Goal: Task Accomplishment & Management: Use online tool/utility

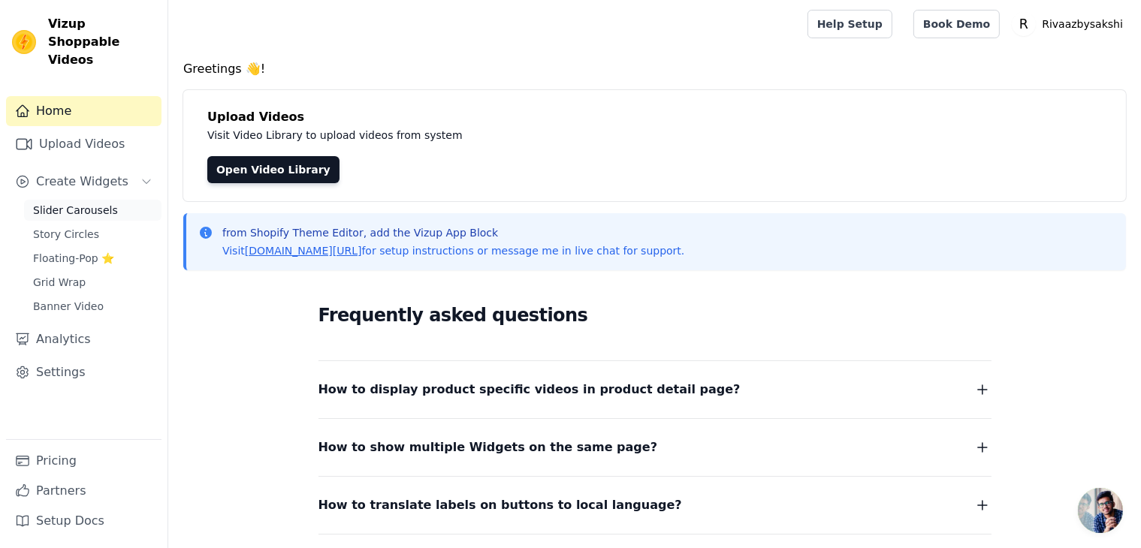
click at [83, 200] on link "Slider Carousels" at bounding box center [92, 210] width 137 height 21
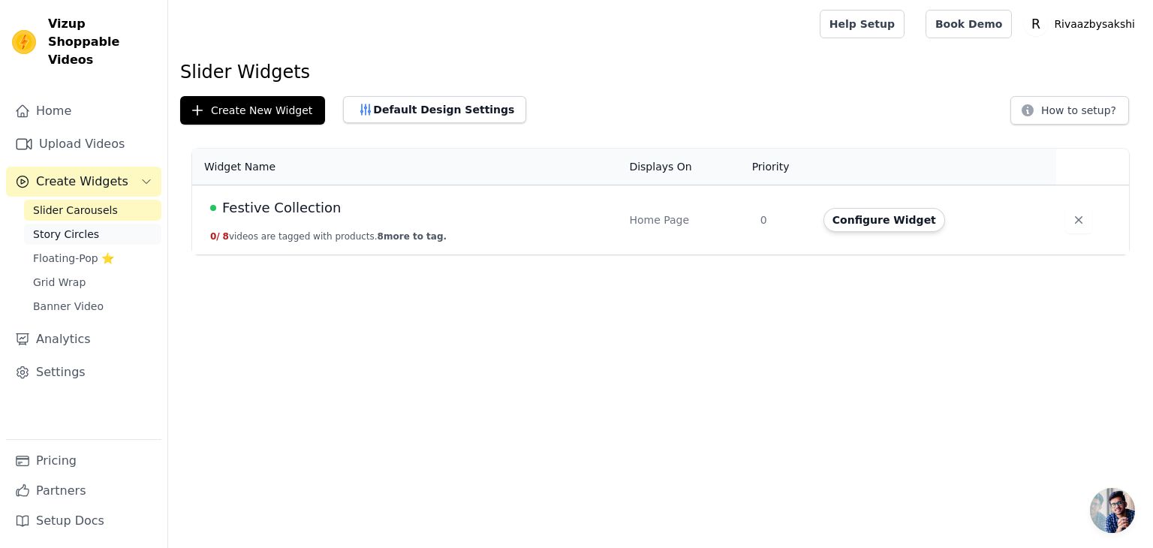
click at [60, 227] on span "Story Circles" at bounding box center [66, 234] width 66 height 15
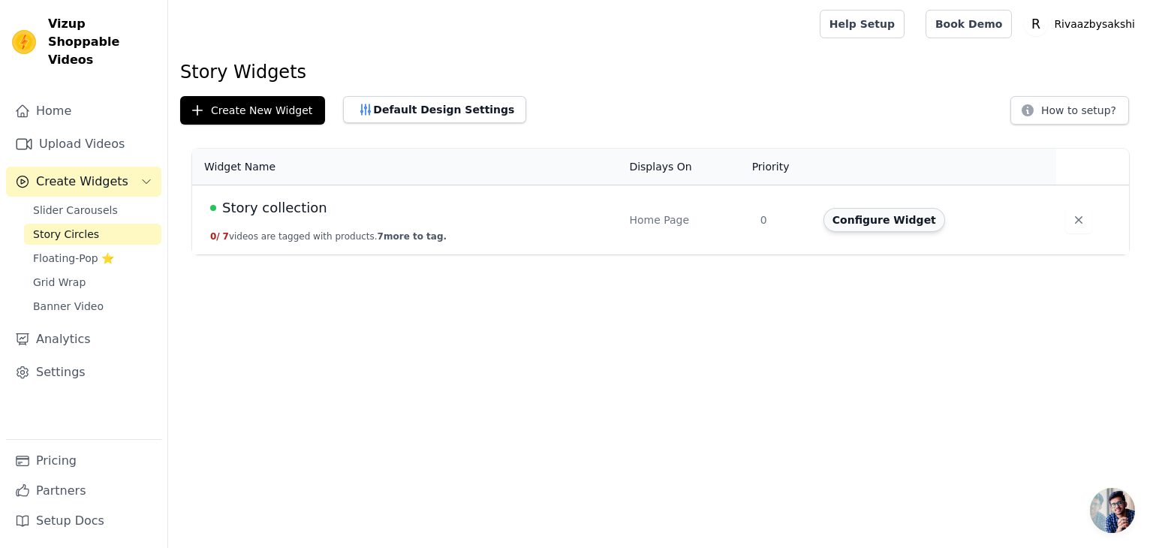
click at [882, 221] on button "Configure Widget" at bounding box center [885, 220] width 122 height 24
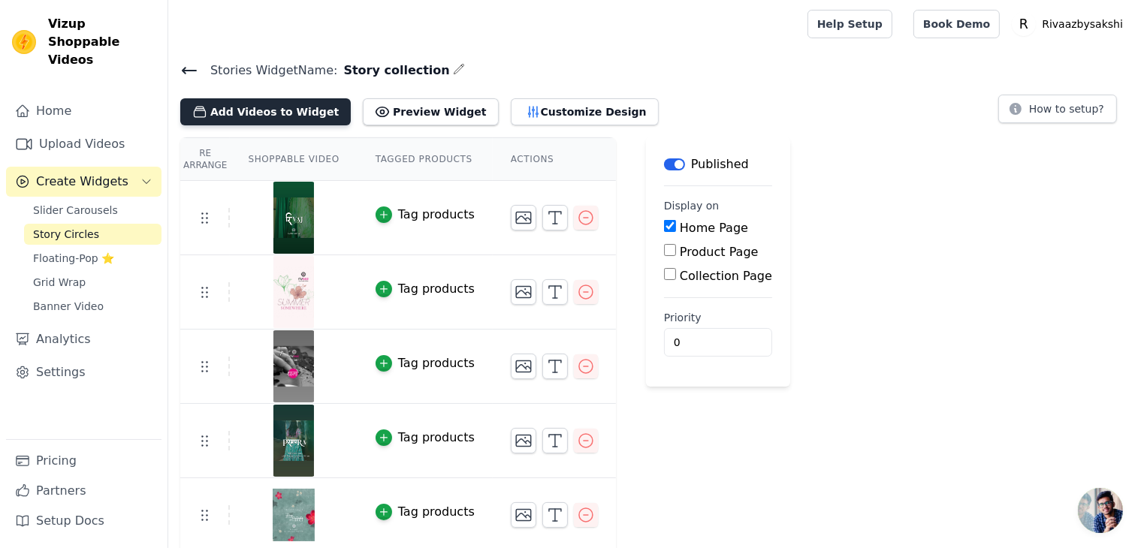
click at [294, 114] on button "Add Videos to Widget" at bounding box center [265, 111] width 170 height 27
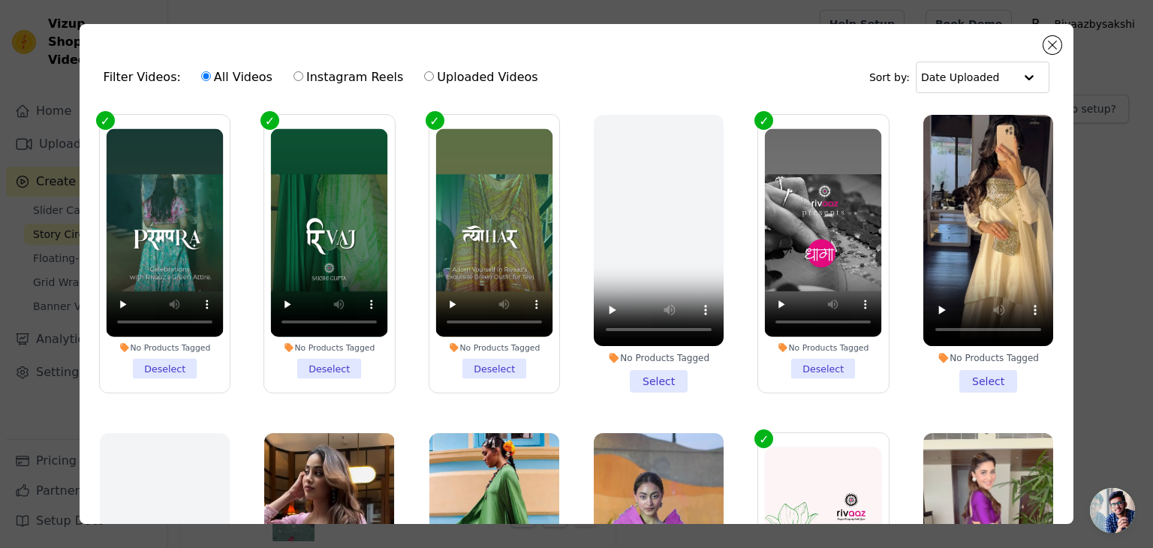
click at [303, 77] on label "Instagram Reels" at bounding box center [348, 78] width 111 height 20
click at [303, 77] on input "Instagram Reels" at bounding box center [299, 76] width 10 height 10
radio input "true"
click at [1056, 43] on button "Close modal" at bounding box center [1053, 45] width 18 height 18
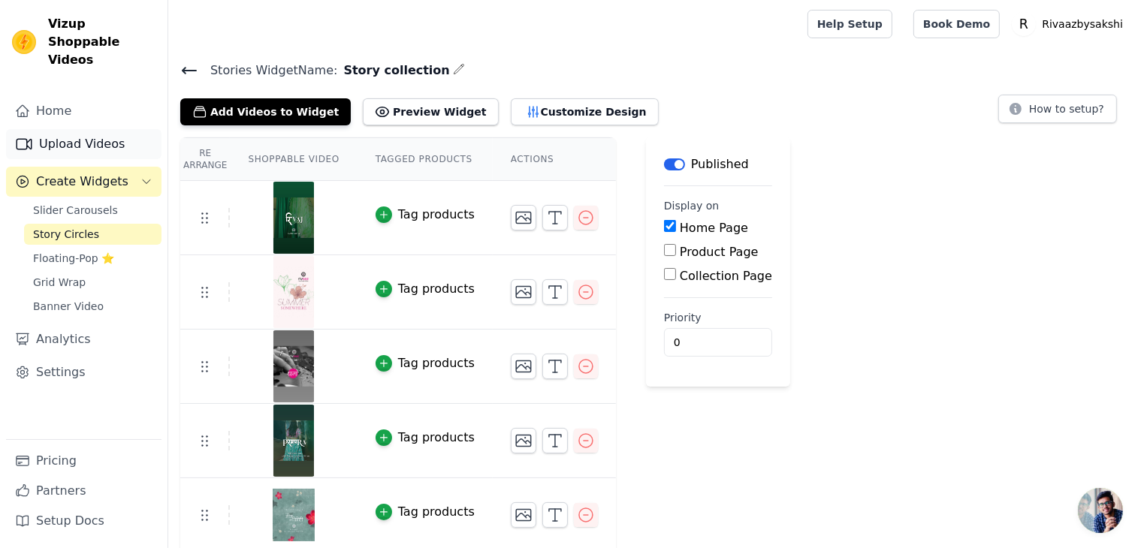
click at [86, 129] on link "Upload Videos" at bounding box center [83, 144] width 155 height 30
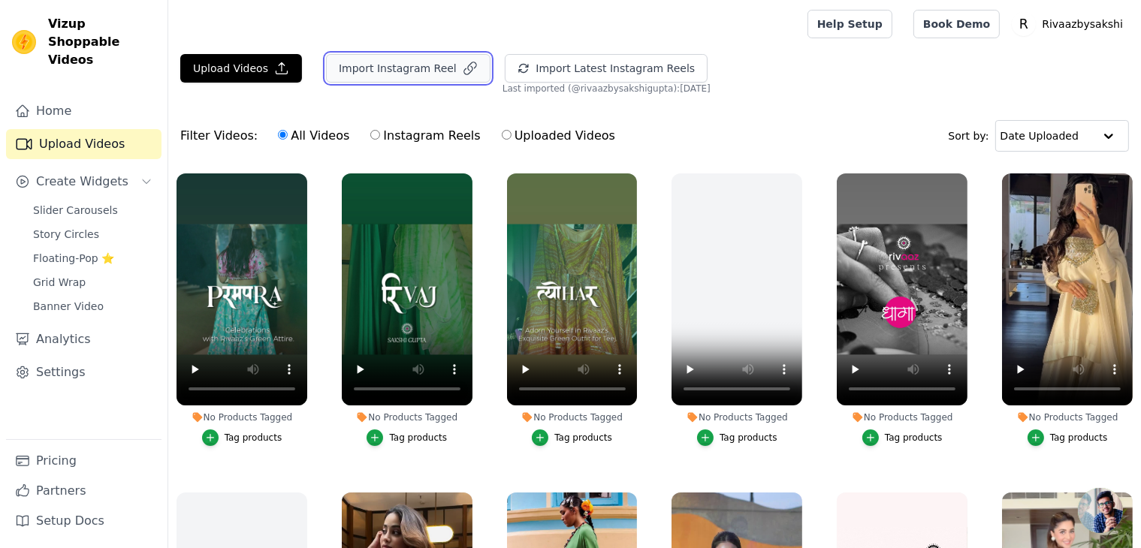
click at [405, 58] on button "Import Instagram Reel" at bounding box center [408, 68] width 164 height 29
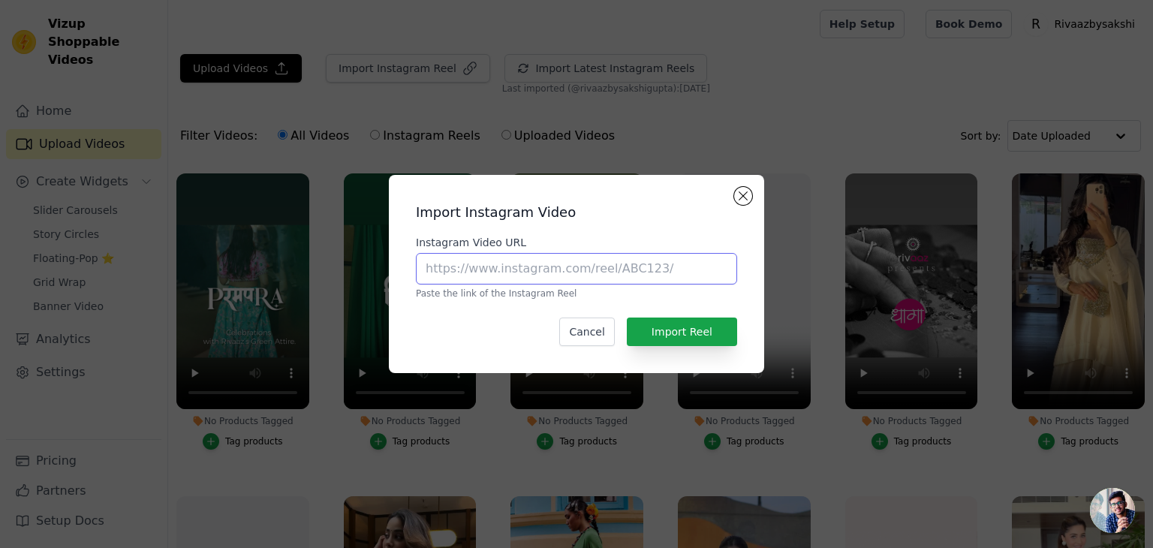
drag, startPoint x: 534, startPoint y: 270, endPoint x: 538, endPoint y: 278, distance: 8.8
click at [534, 270] on input "Instagram Video URL" at bounding box center [576, 269] width 321 height 32
click at [602, 273] on input "Instagram Video URL" at bounding box center [576, 269] width 321 height 32
paste input "https://www.instagram.com/reel/DNs35f90Ae9/?utm_source=ig_web_copy_link&igsh=Mn…"
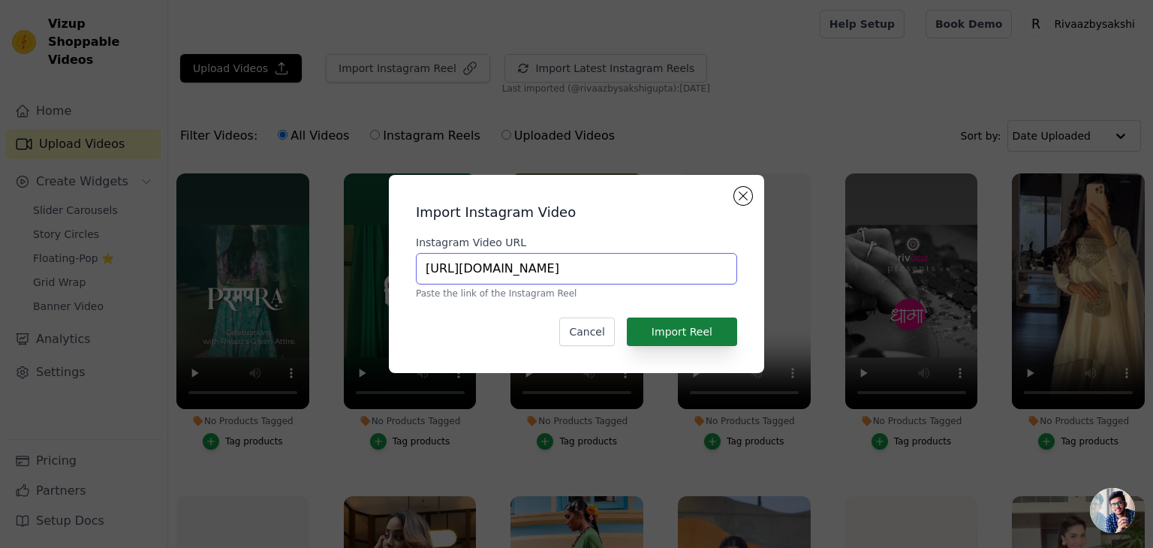
type input "https://www.instagram.com/reel/DNs35f90Ae9/?utm_source=ig_web_copy_link&igsh=Mn…"
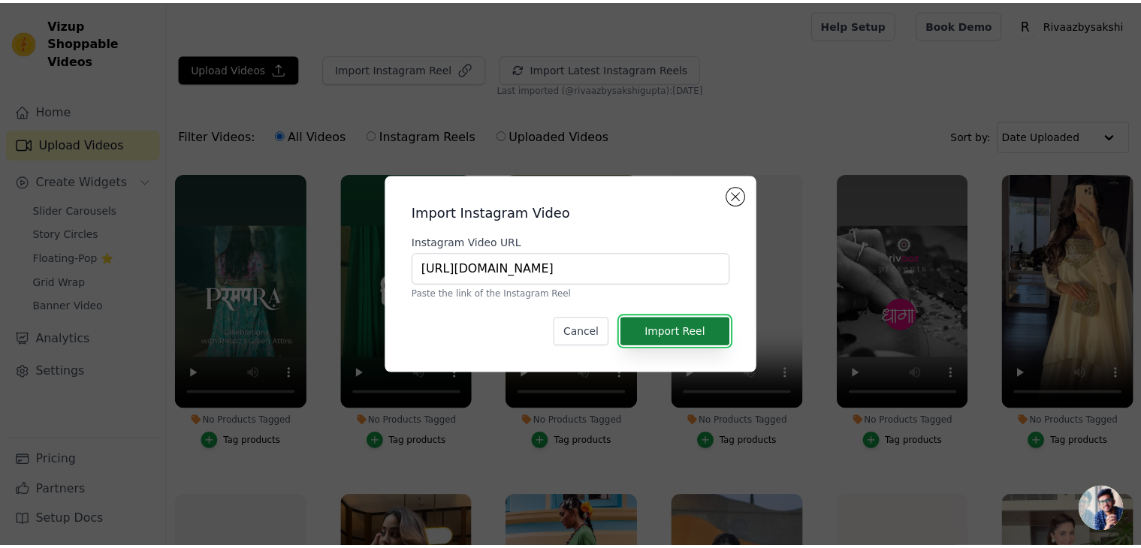
scroll to position [0, 0]
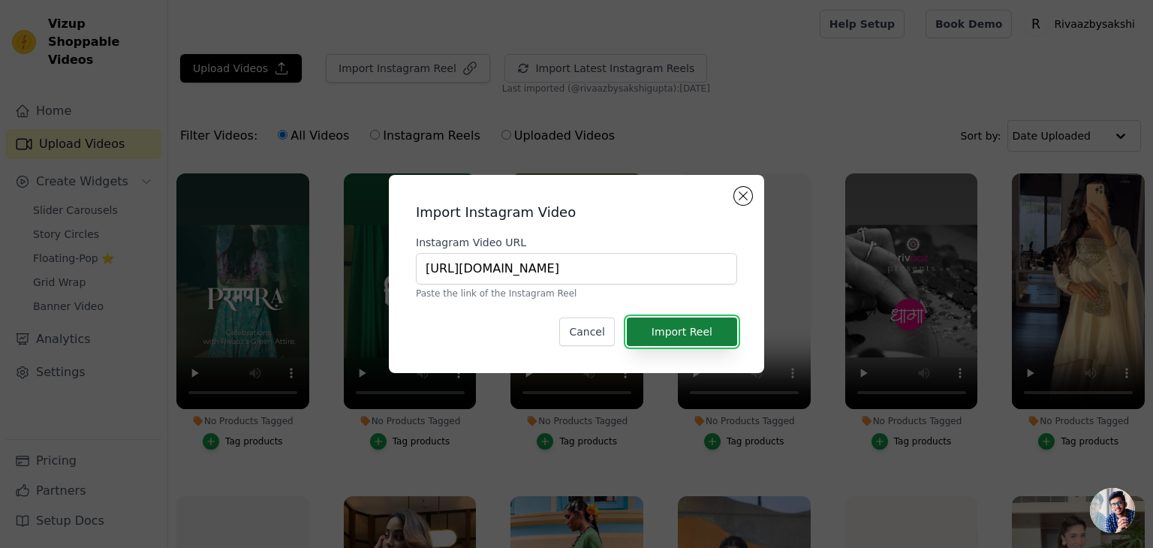
click at [693, 328] on button "Import Reel" at bounding box center [682, 332] width 110 height 29
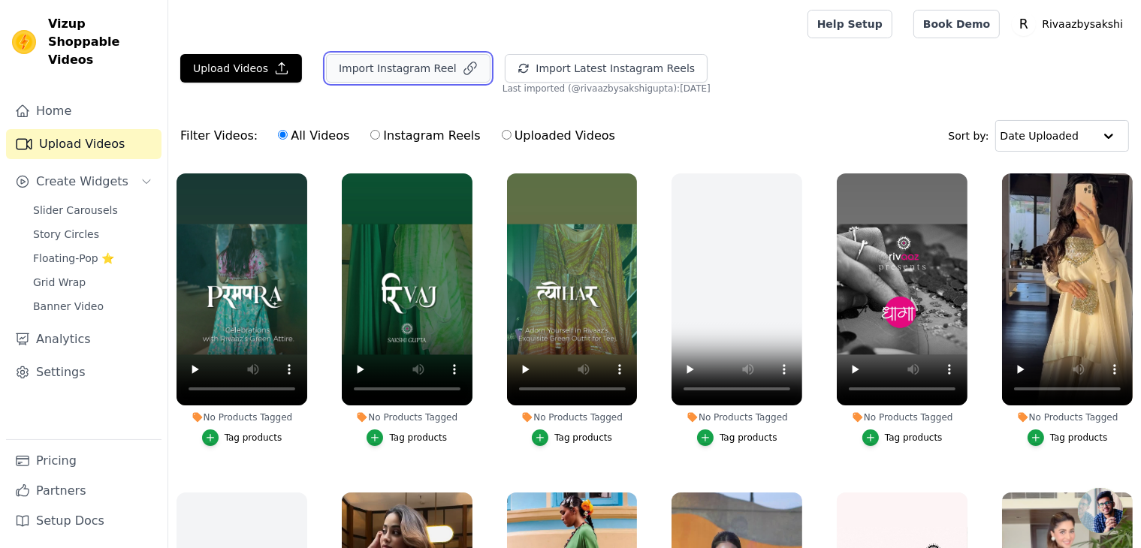
click at [414, 67] on button "Import Instagram Reel" at bounding box center [408, 68] width 164 height 29
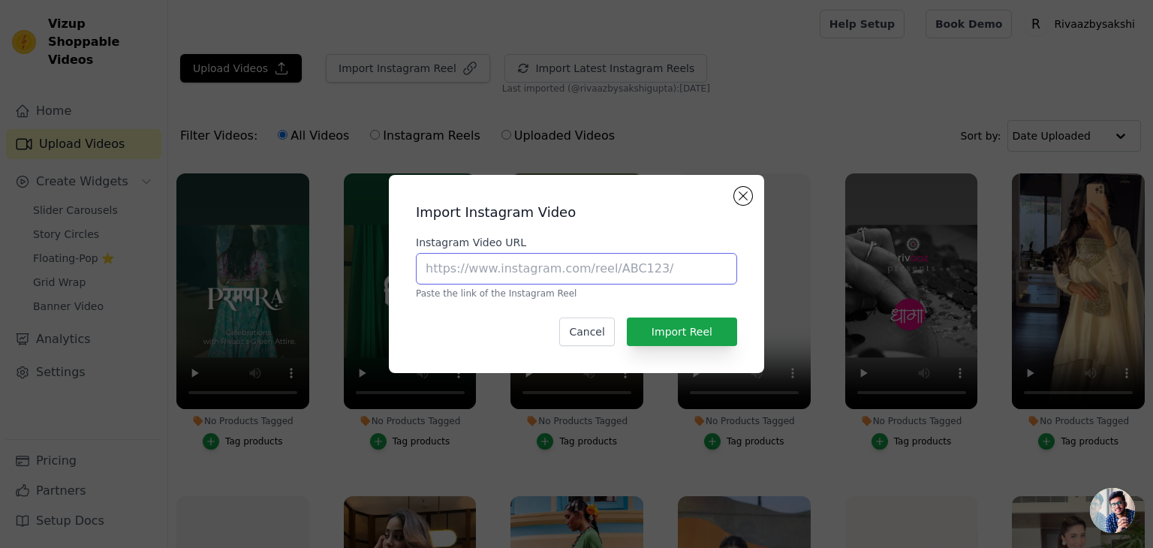
drag, startPoint x: 547, startPoint y: 280, endPoint x: 548, endPoint y: 272, distance: 8.3
click at [547, 280] on input "Instagram Video URL" at bounding box center [576, 269] width 321 height 32
click at [568, 273] on input "Instagram Video URL" at bounding box center [576, 269] width 321 height 32
paste input "https://www.instagram.com/p/DOEQYO-iWrN/?utm_source=ig_web_copy_link&igsh=MTE1N…"
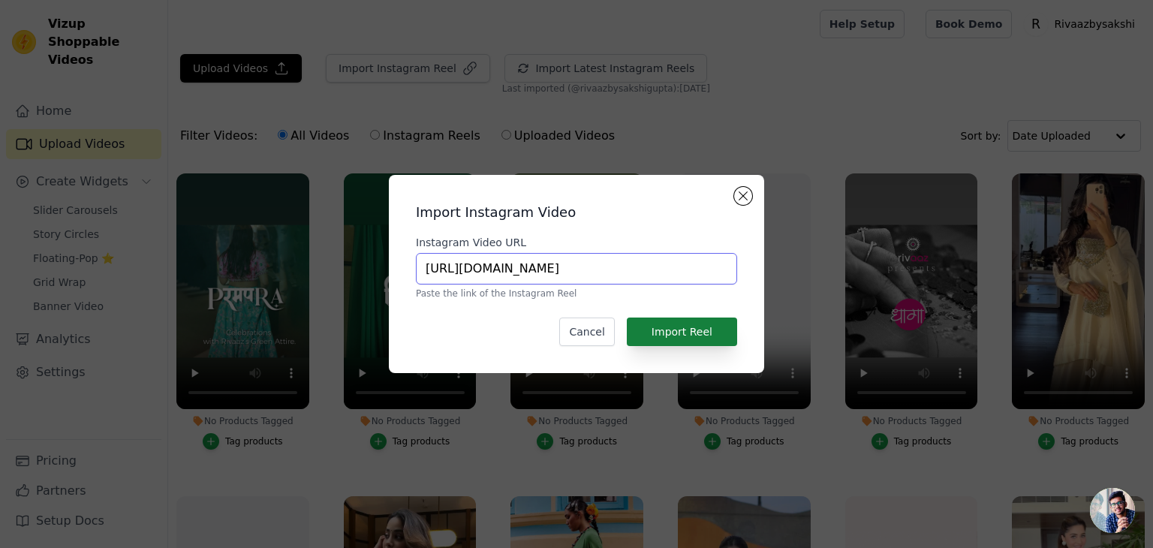
type input "https://www.instagram.com/p/DOEQYO-iWrN/?utm_source=ig_web_copy_link&igsh=MTE1N…"
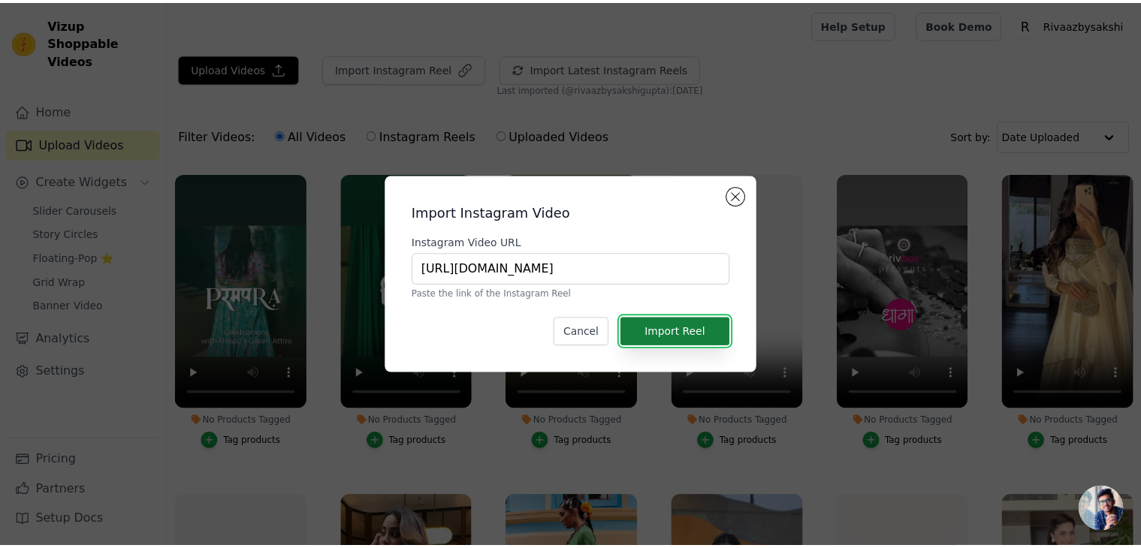
scroll to position [0, 0]
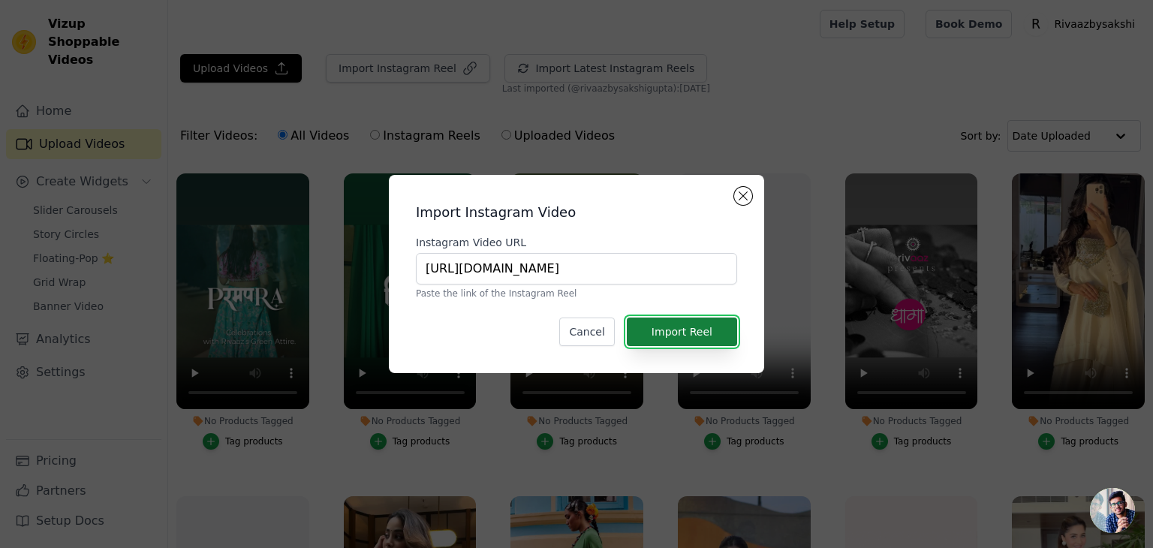
click at [701, 336] on button "Import Reel" at bounding box center [682, 332] width 110 height 29
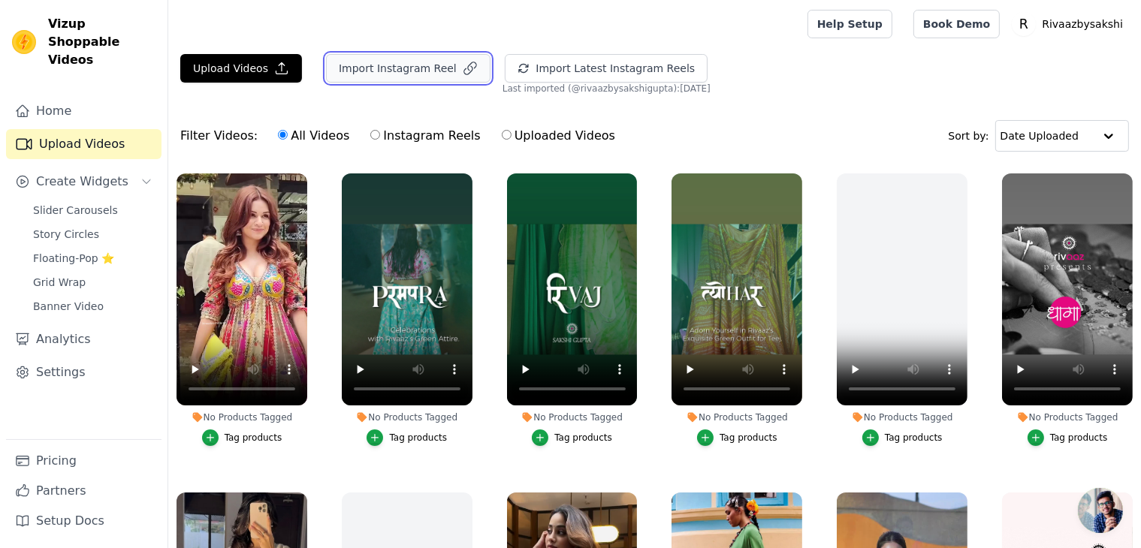
click at [416, 62] on button "Import Instagram Reel" at bounding box center [408, 68] width 164 height 29
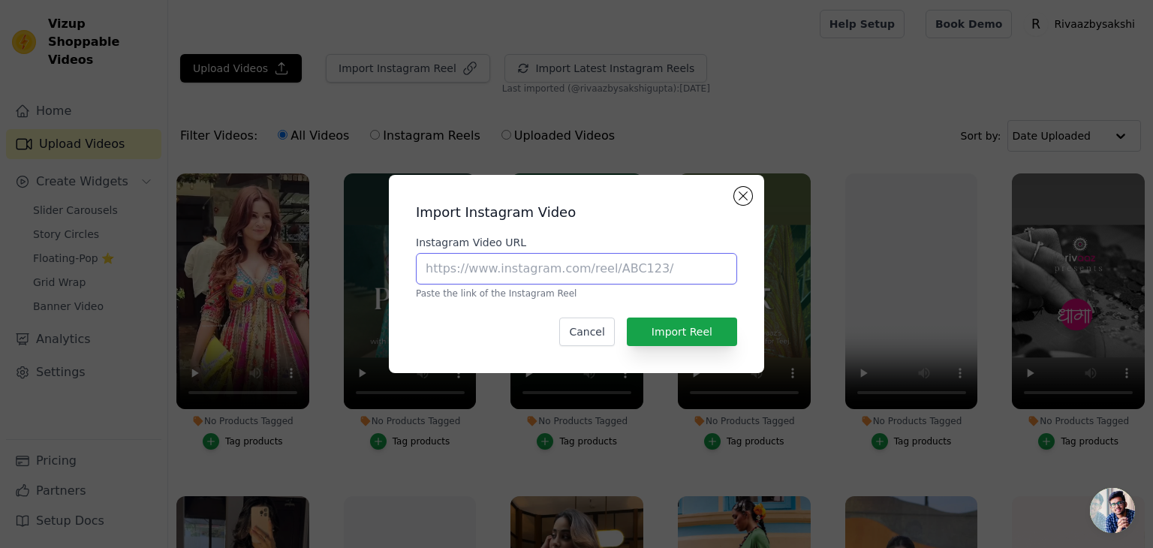
click at [516, 261] on input "Instagram Video URL" at bounding box center [576, 269] width 321 height 32
paste input "https://www.instagram.com/p/DOEQYO-iWrN/?utm_source=ig_web_copy_link&igsh=MTE1N…"
type input "https://www.instagram.com/p/DOEQYO-iWrN/?utm_source=ig_web_copy_link&igsh=MTE1N…"
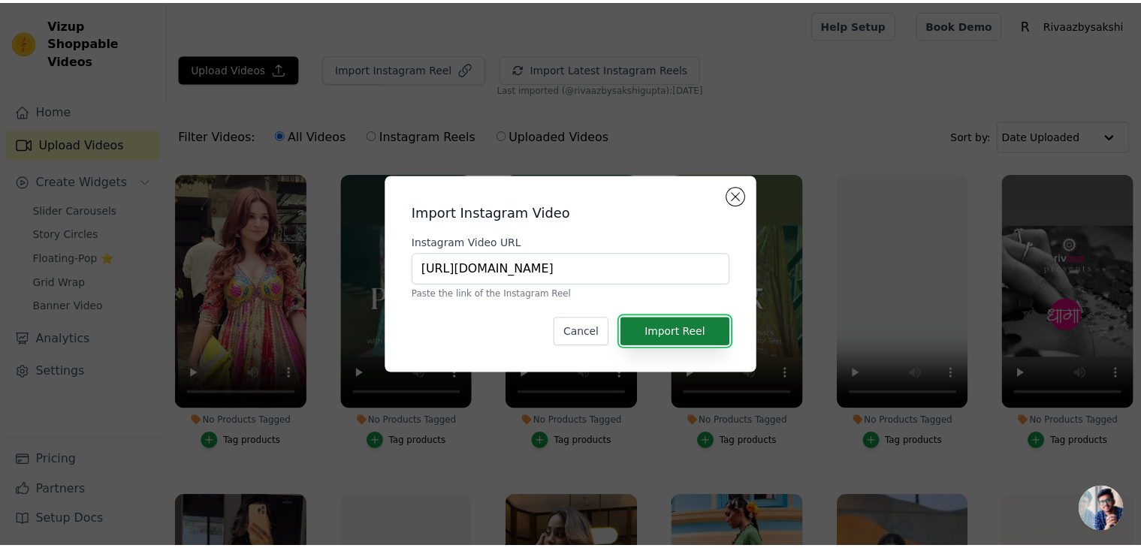
scroll to position [0, 0]
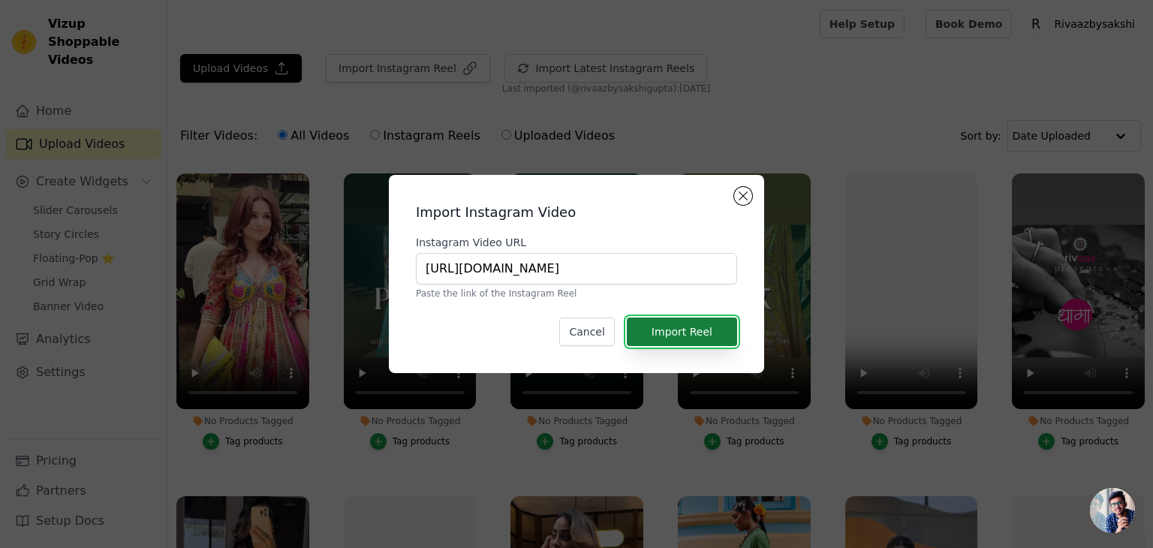
click at [699, 337] on button "Import Reel" at bounding box center [682, 332] width 110 height 29
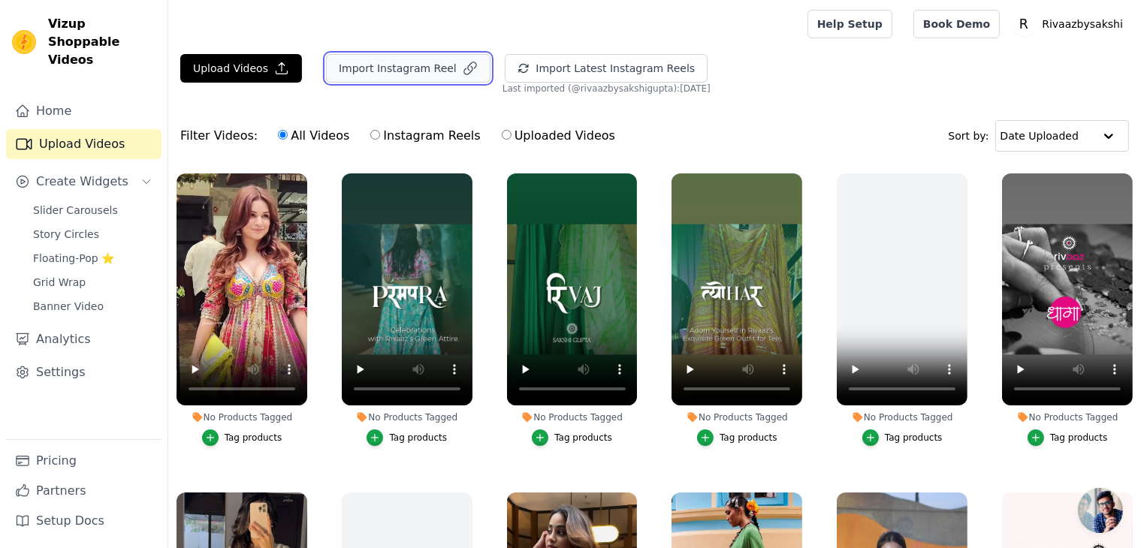
drag, startPoint x: 443, startPoint y: 72, endPoint x: 438, endPoint y: 61, distance: 12.4
click at [438, 61] on button "Import Instagram Reel" at bounding box center [408, 68] width 164 height 29
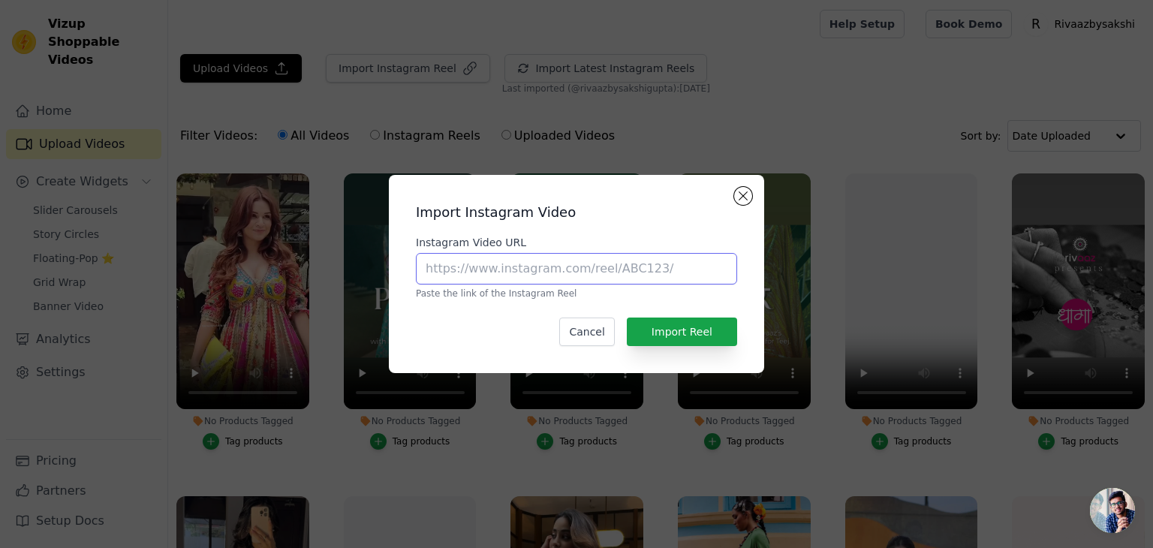
click at [517, 273] on input "Instagram Video URL" at bounding box center [576, 269] width 321 height 32
paste input "https://www.instagram.com/p/DOEQYO-iWrN/?utm_source=ig_web_copy_link&igsh=MTE1N…"
type input "https://www.instagram.com/p/DOEQYO-iWrN/?utm_source=ig_web_copy_link&igsh=MTE1N…"
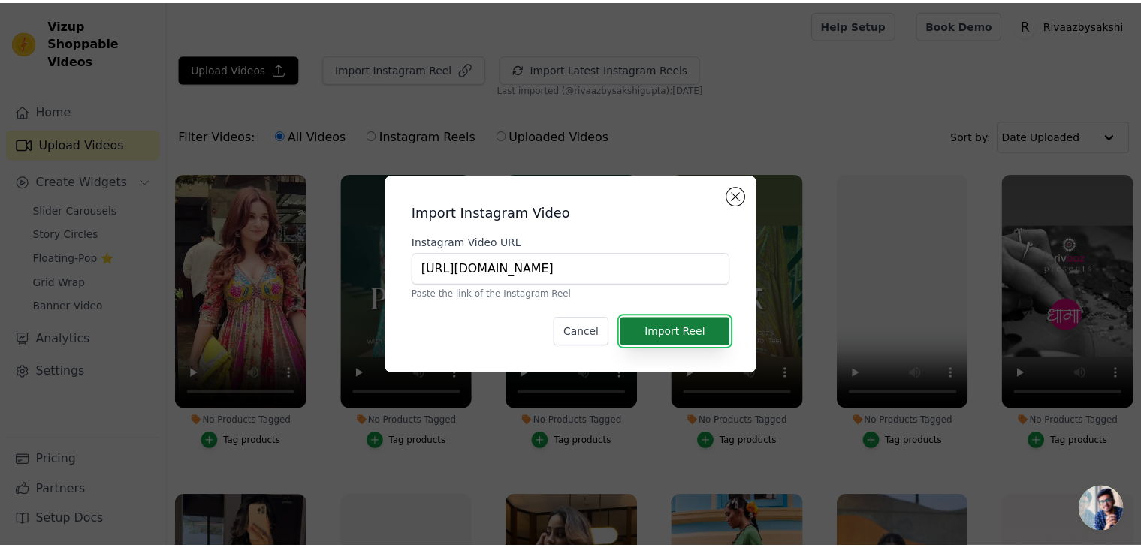
scroll to position [0, 0]
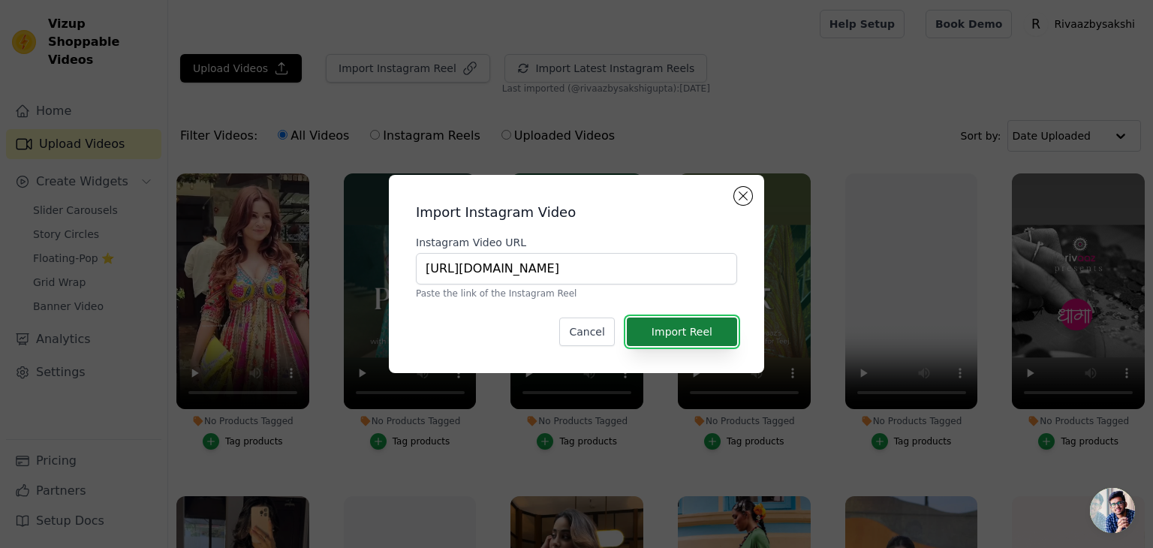
click at [715, 330] on button "Import Reel" at bounding box center [682, 332] width 110 height 29
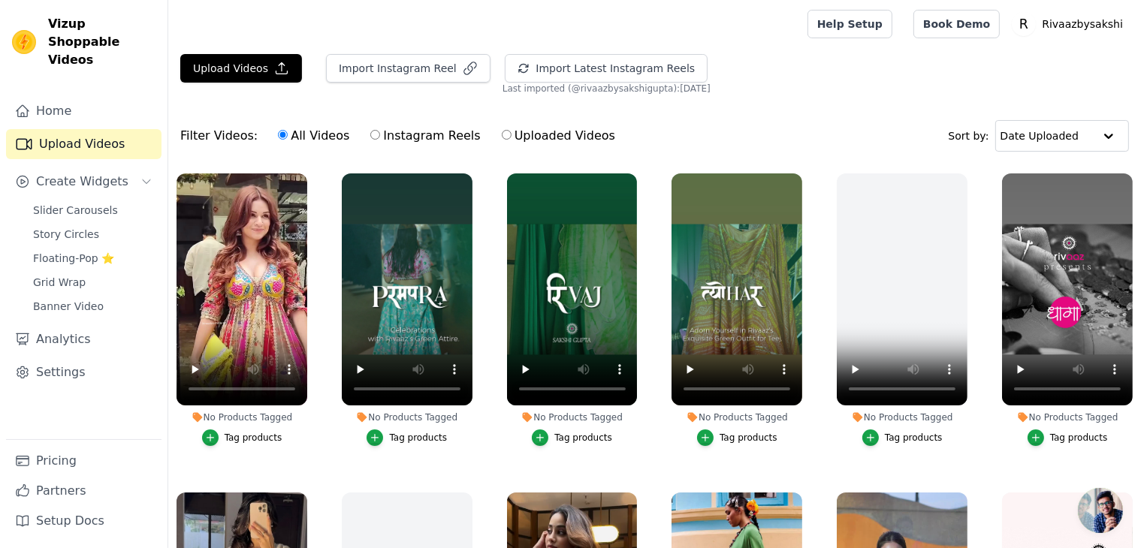
click at [410, 136] on label "Instagram Reels" at bounding box center [424, 136] width 111 height 20
click at [380, 136] on input "Instagram Reels" at bounding box center [375, 135] width 10 height 10
radio input "true"
click at [108, 200] on link "Slider Carousels" at bounding box center [92, 210] width 137 height 21
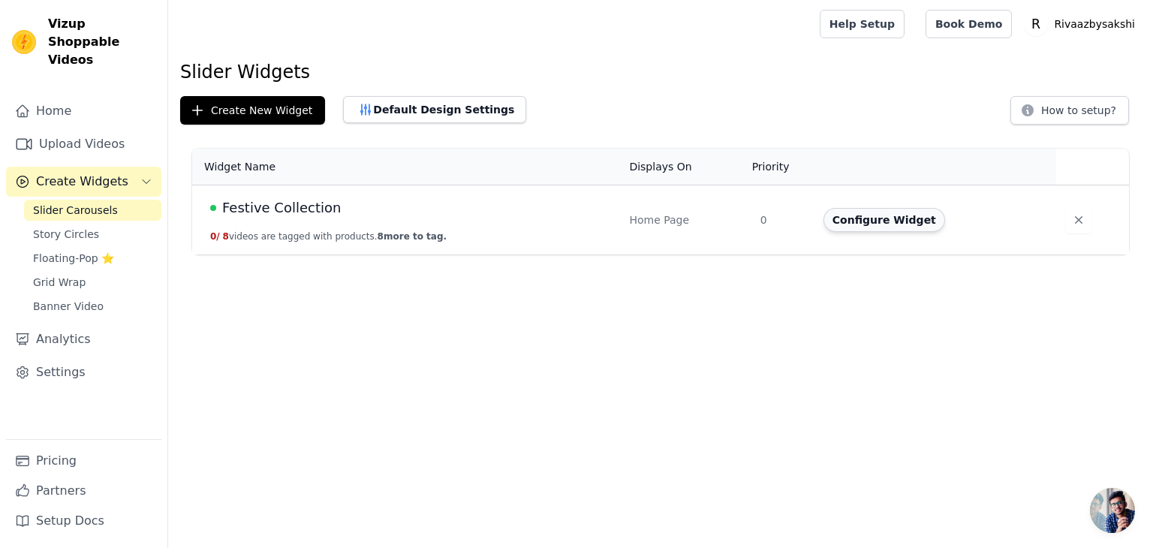
click at [850, 217] on button "Configure Widget" at bounding box center [885, 220] width 122 height 24
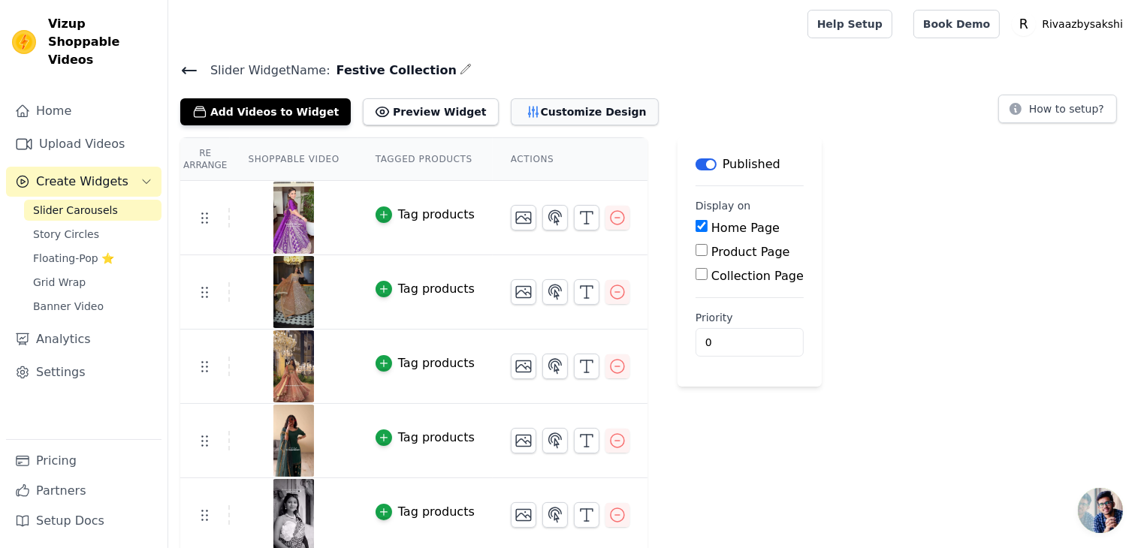
click at [511, 113] on button "Customize Design" at bounding box center [585, 111] width 148 height 27
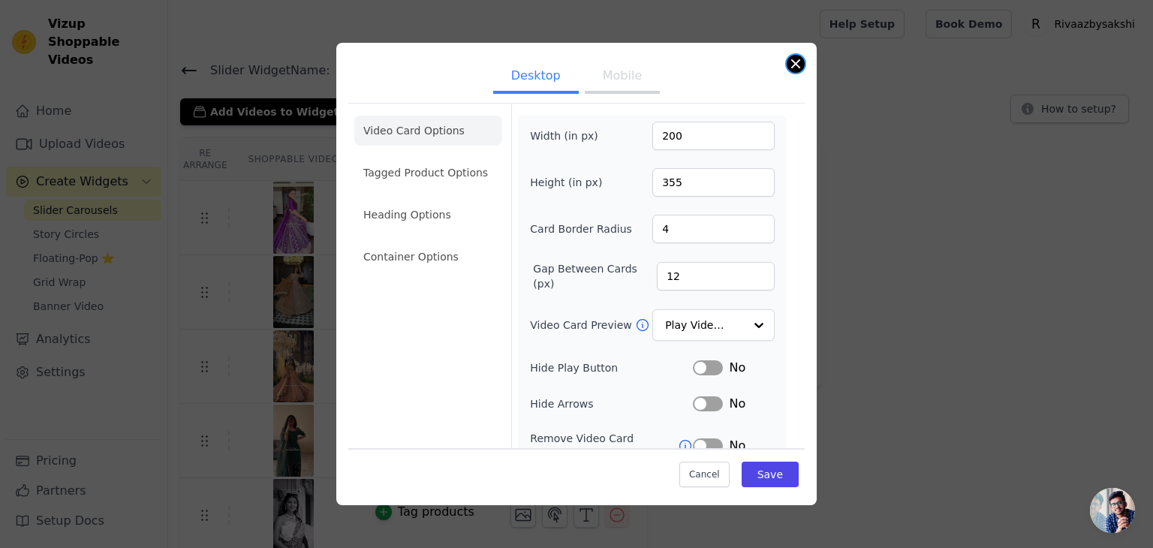
click at [788, 62] on button "Close modal" at bounding box center [796, 64] width 18 height 18
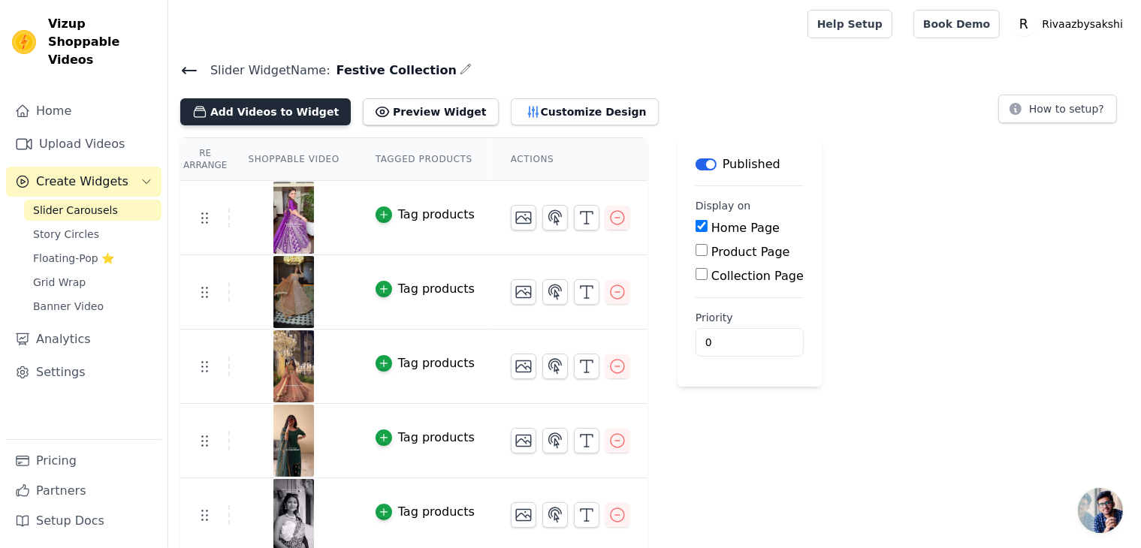
click at [279, 105] on button "Add Videos to Widget" at bounding box center [265, 111] width 170 height 27
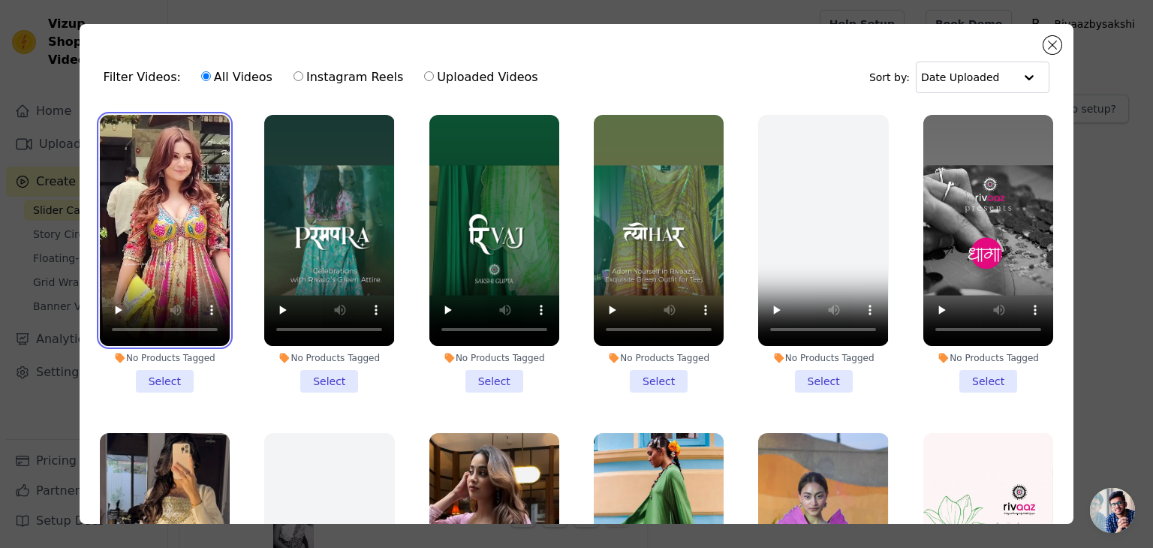
click at [174, 219] on video at bounding box center [165, 230] width 130 height 231
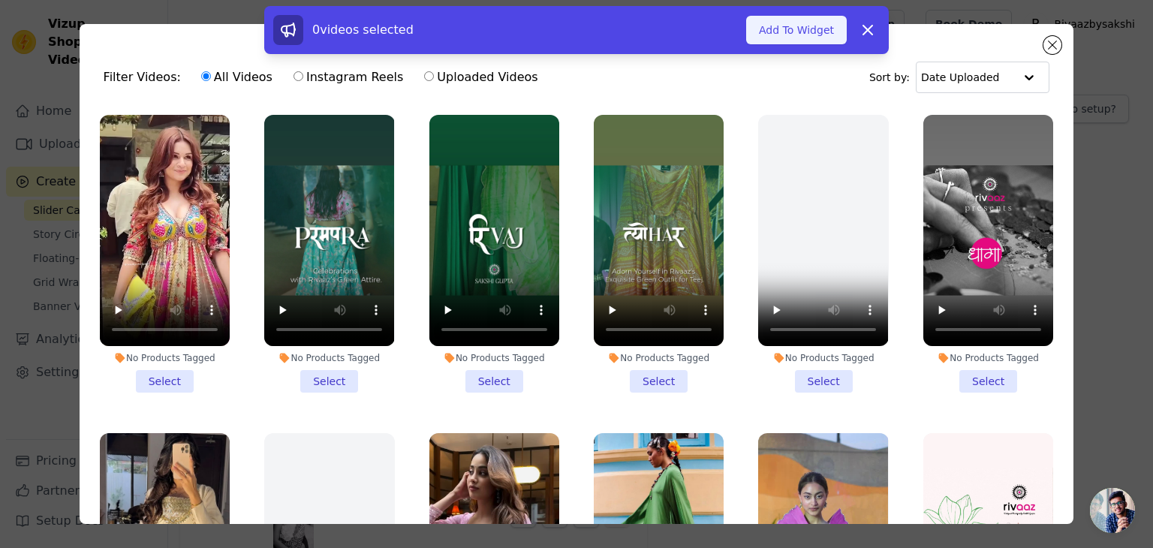
click at [784, 23] on button "Add To Widget" at bounding box center [796, 30] width 101 height 29
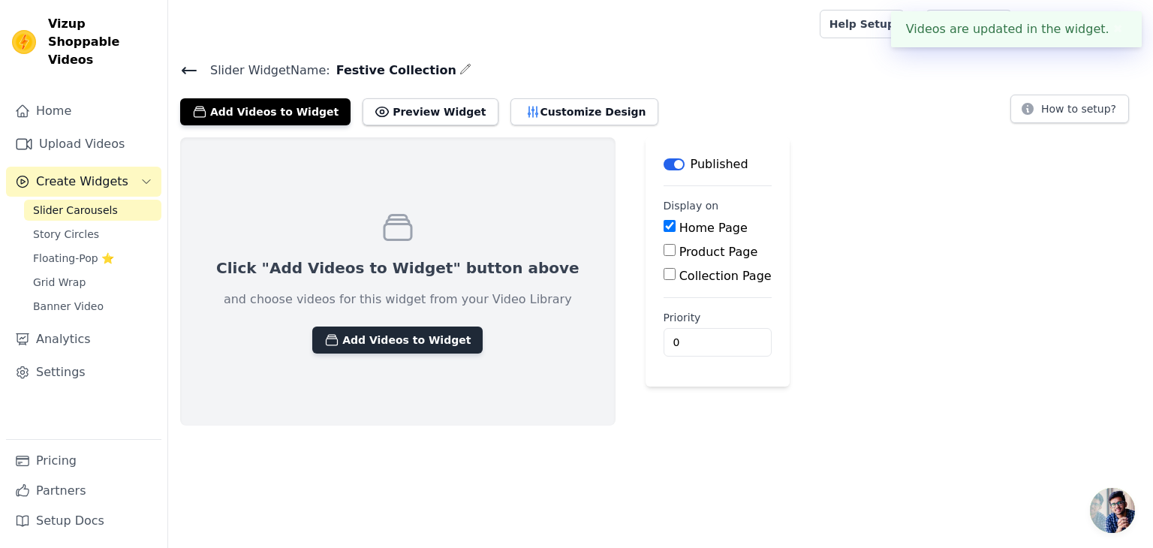
click at [387, 333] on button "Add Videos to Widget" at bounding box center [397, 340] width 170 height 27
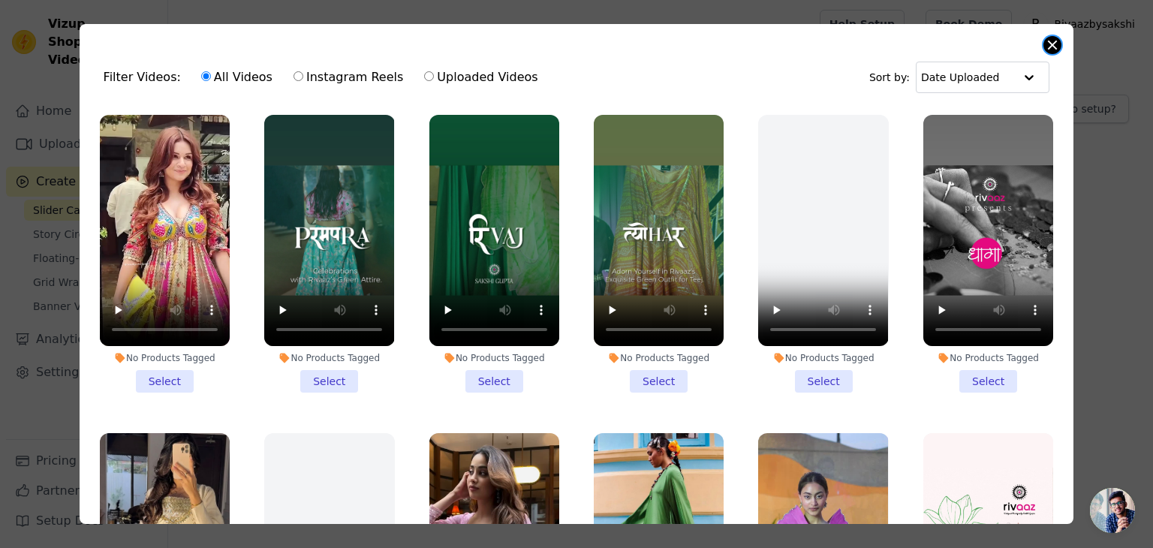
click at [1054, 43] on button "Close modal" at bounding box center [1053, 45] width 18 height 18
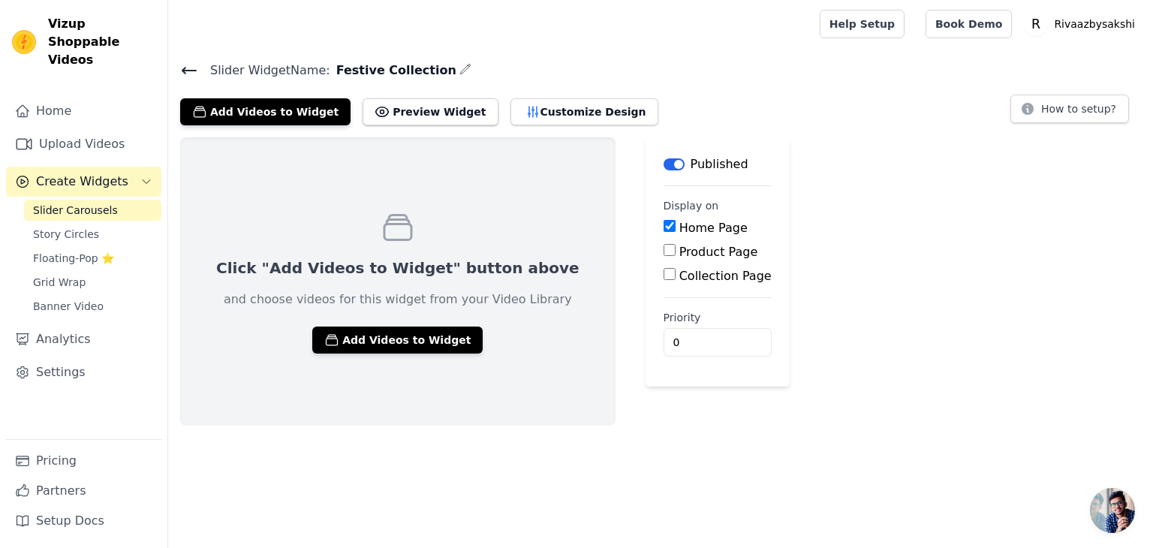
click at [67, 203] on span "Slider Carousels" at bounding box center [75, 210] width 85 height 15
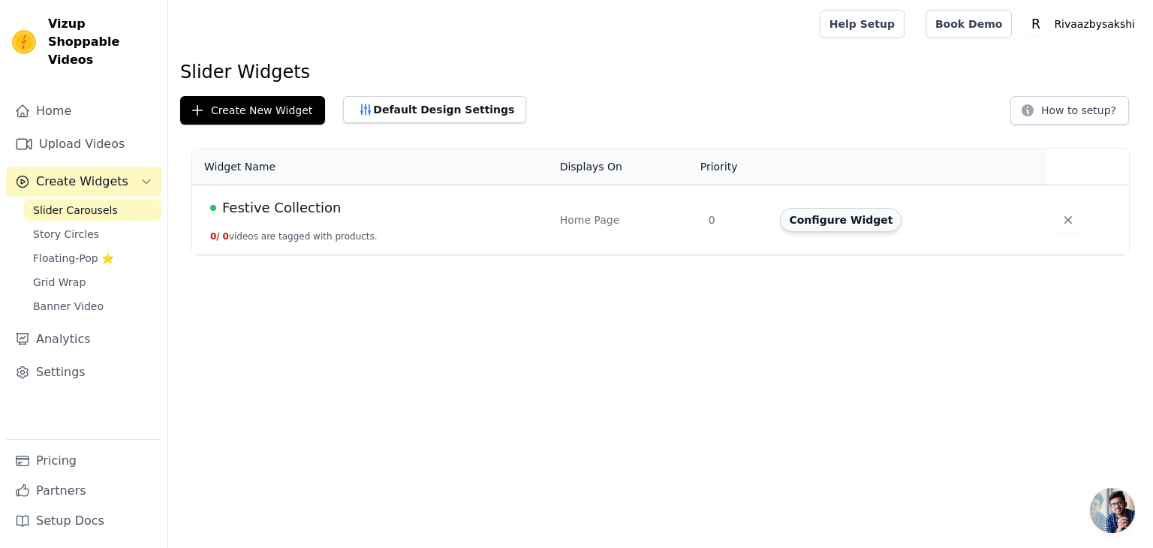
click at [856, 223] on button "Configure Widget" at bounding box center [841, 220] width 122 height 24
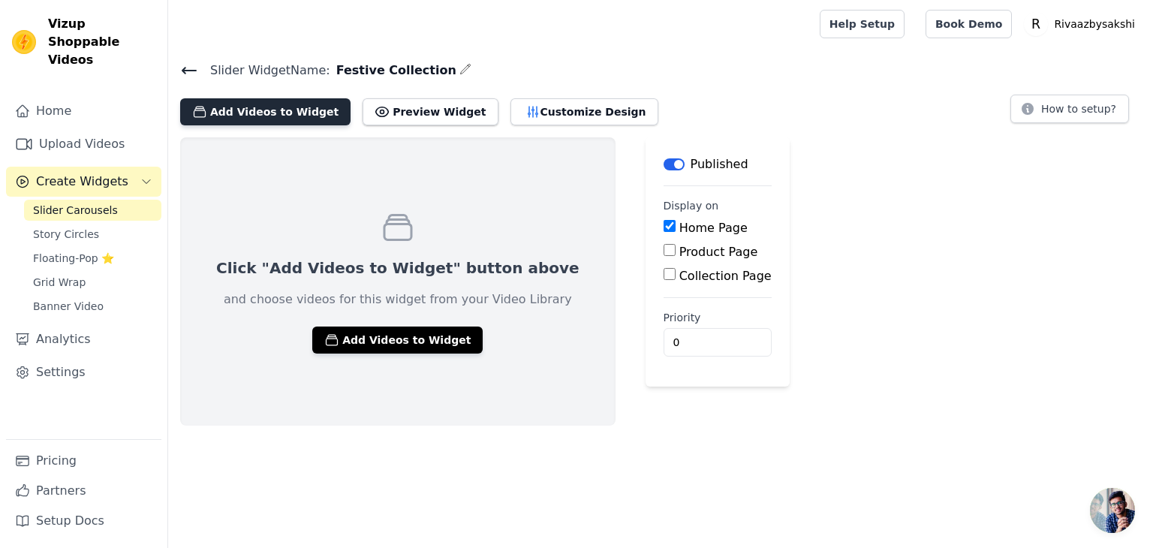
click at [282, 111] on button "Add Videos to Widget" at bounding box center [265, 111] width 170 height 27
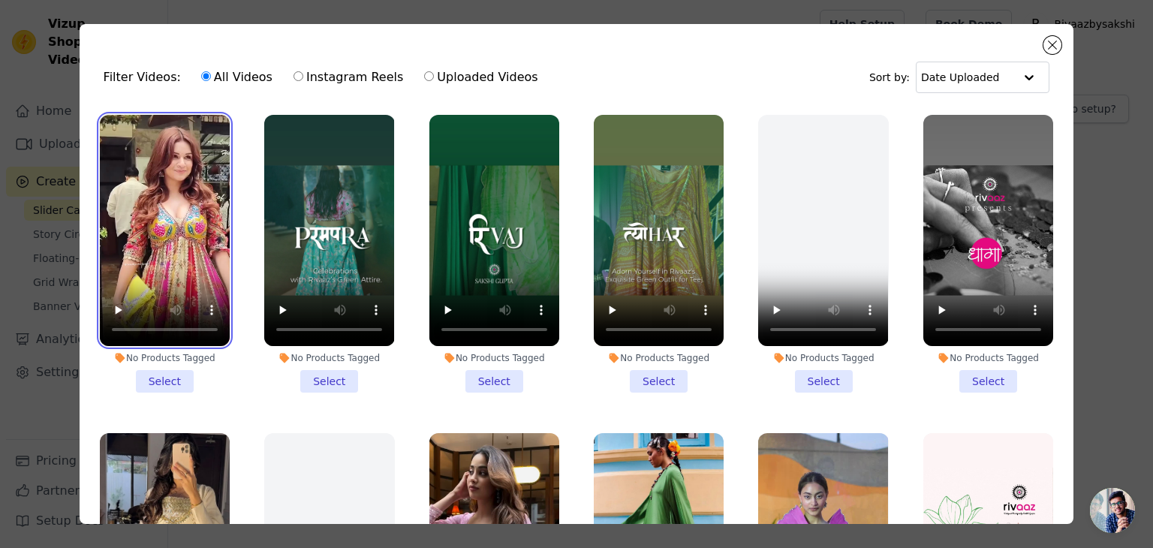
click at [176, 166] on video at bounding box center [165, 230] width 130 height 231
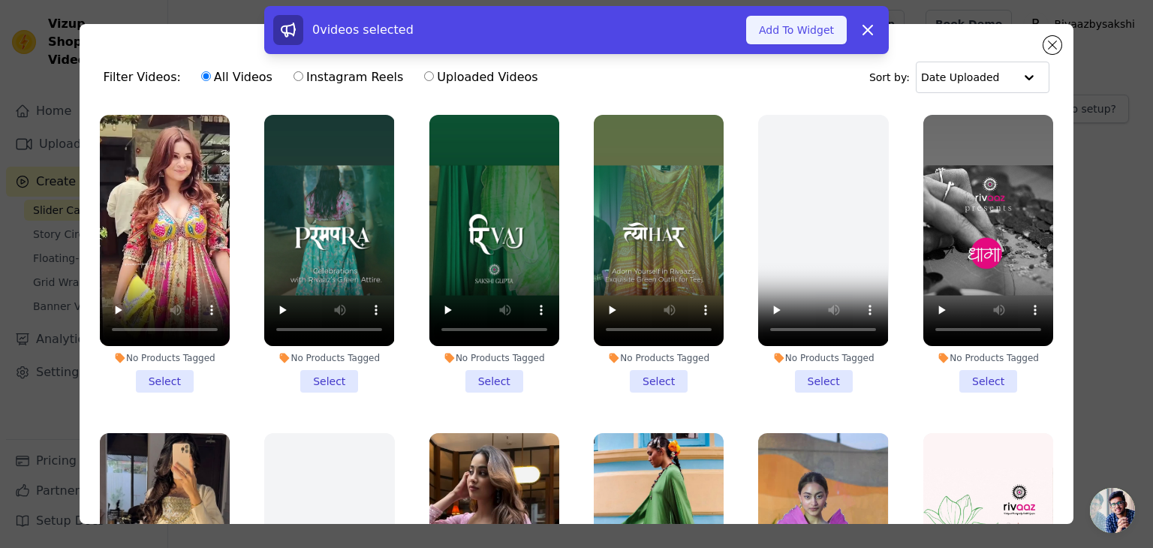
click at [778, 33] on button "Add To Widget" at bounding box center [796, 30] width 101 height 29
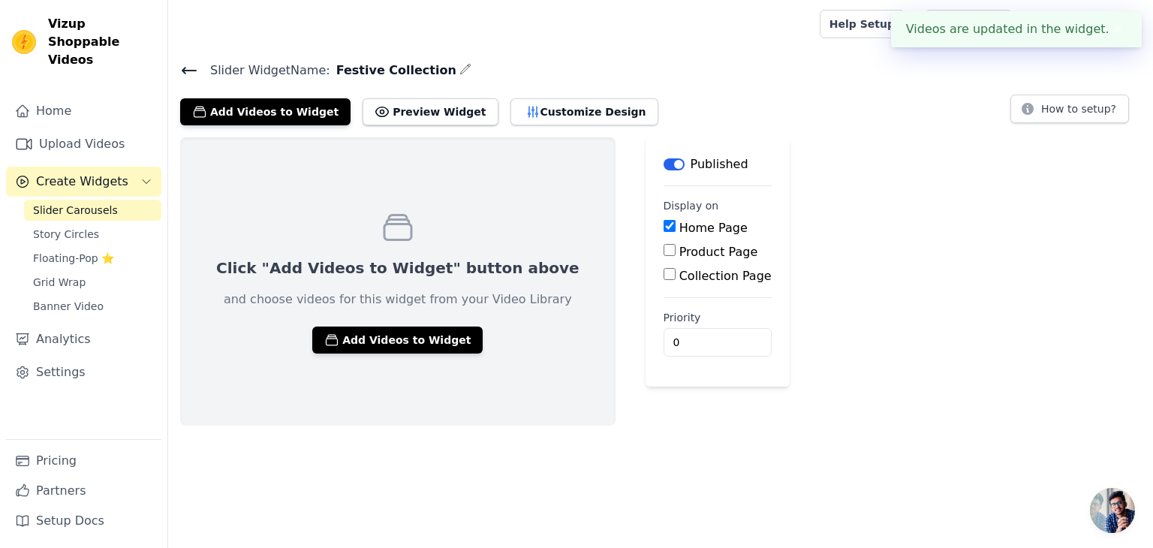
click at [63, 203] on span "Slider Carousels" at bounding box center [75, 210] width 85 height 15
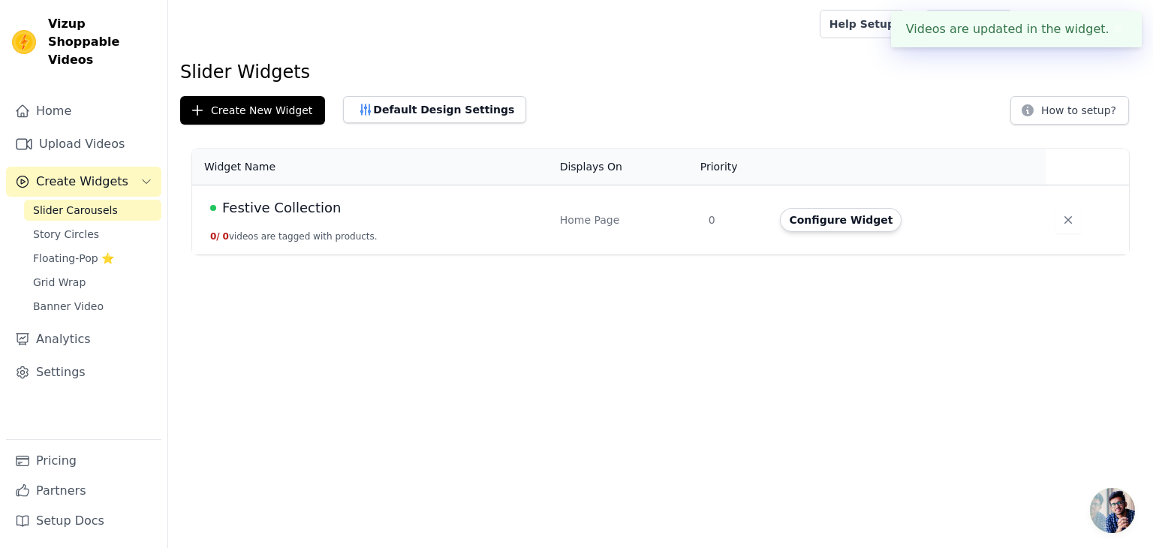
click at [63, 203] on span "Slider Carousels" at bounding box center [75, 210] width 85 height 15
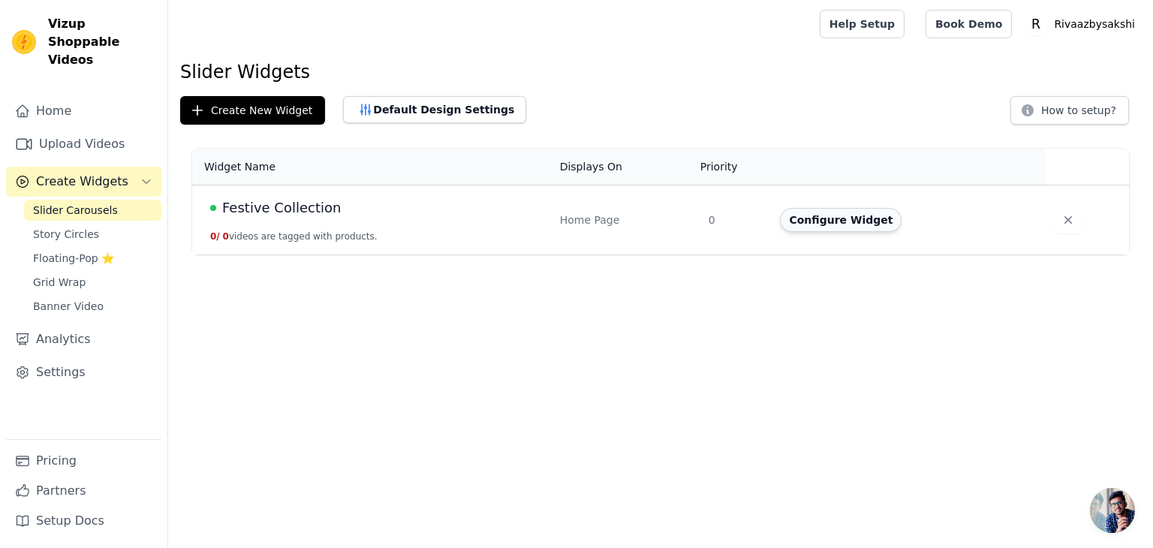
click at [825, 219] on button "Configure Widget" at bounding box center [841, 220] width 122 height 24
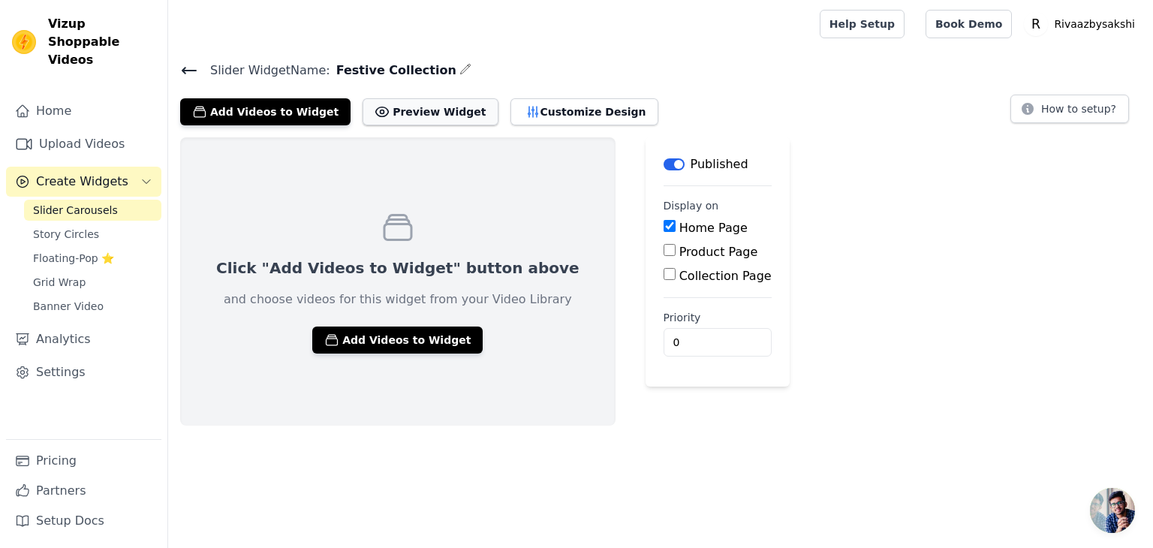
click at [426, 108] on button "Preview Widget" at bounding box center [430, 111] width 135 height 27
click at [363, 330] on button "Add Videos to Widget" at bounding box center [397, 340] width 170 height 27
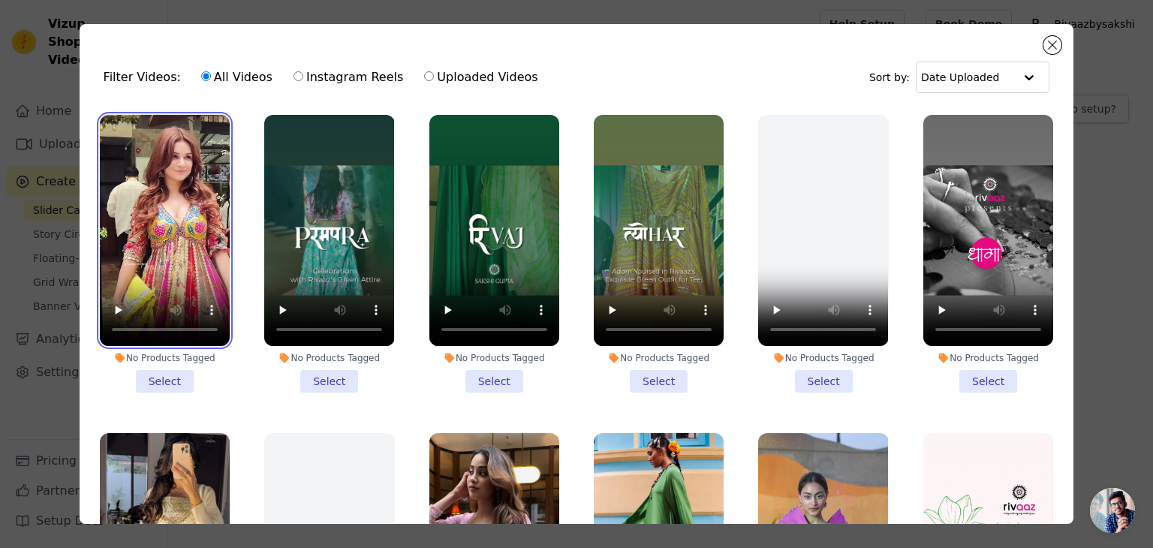
click at [159, 167] on video at bounding box center [165, 230] width 130 height 231
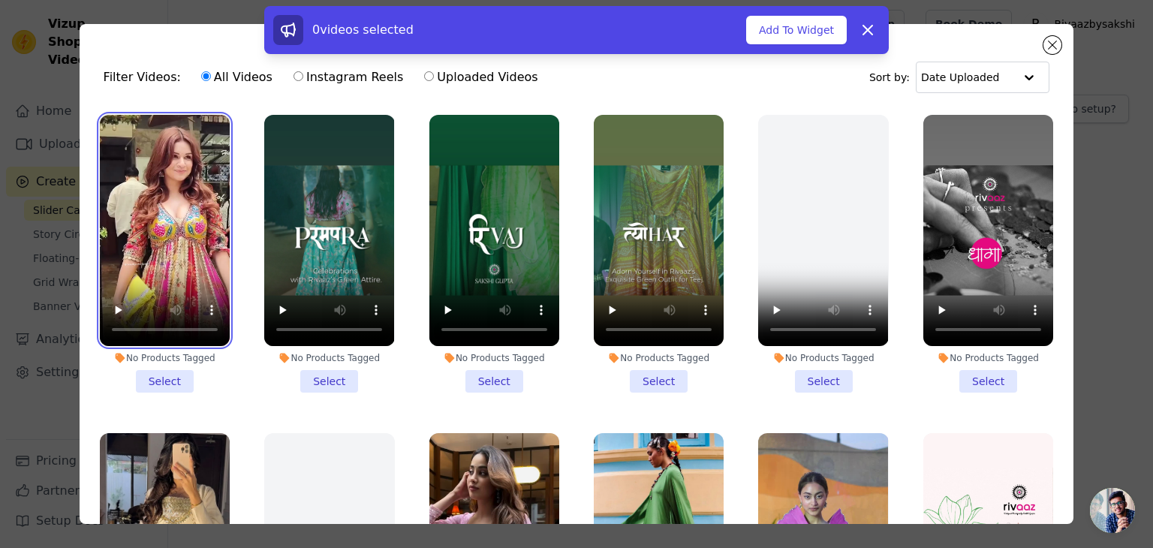
scroll to position [150, 0]
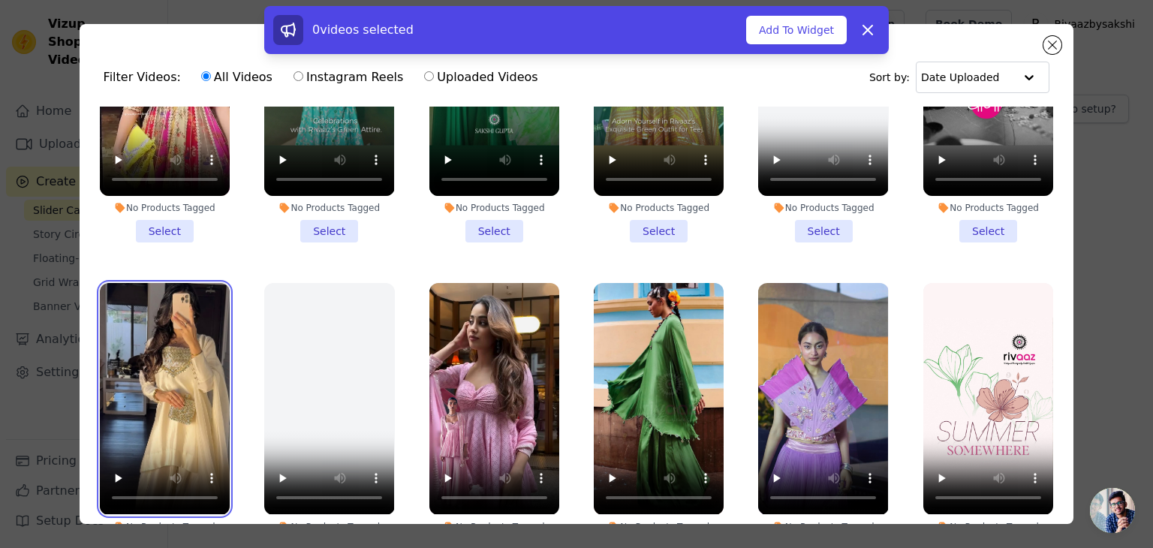
click at [130, 345] on video at bounding box center [165, 398] width 130 height 231
click at [167, 224] on li "No Products Tagged Select" at bounding box center [165, 104] width 130 height 278
click at [0, 0] on input "No Products Tagged Select" at bounding box center [0, 0] width 0 height 0
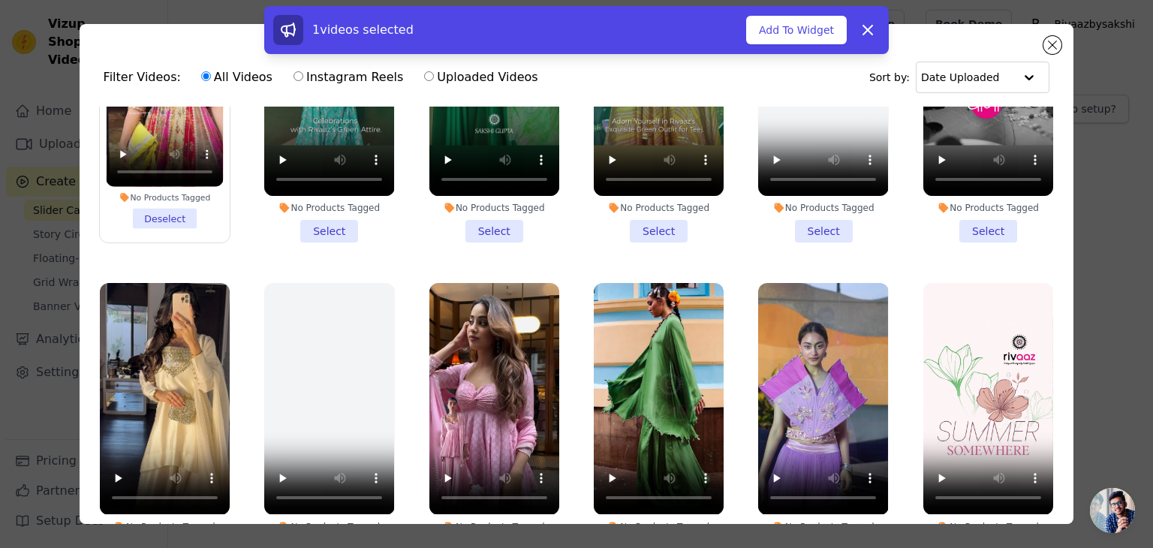
scroll to position [375, 0]
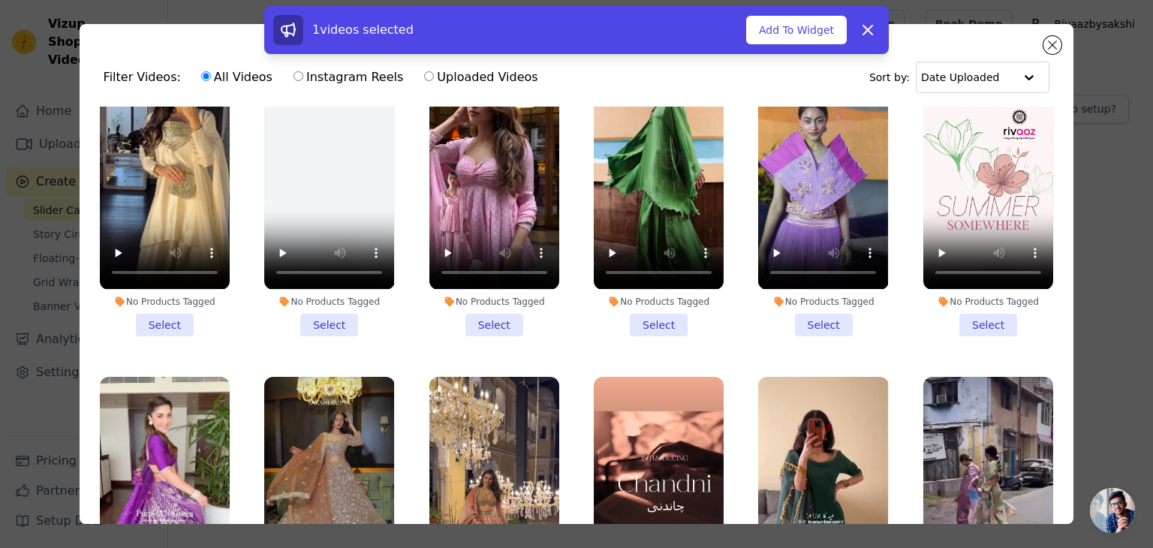
click at [170, 316] on li "No Products Tagged Select" at bounding box center [165, 197] width 130 height 278
click at [176, 316] on li "No Products Tagged Select" at bounding box center [165, 197] width 130 height 278
click at [0, 0] on input "No Products Tagged Select" at bounding box center [0, 0] width 0 height 0
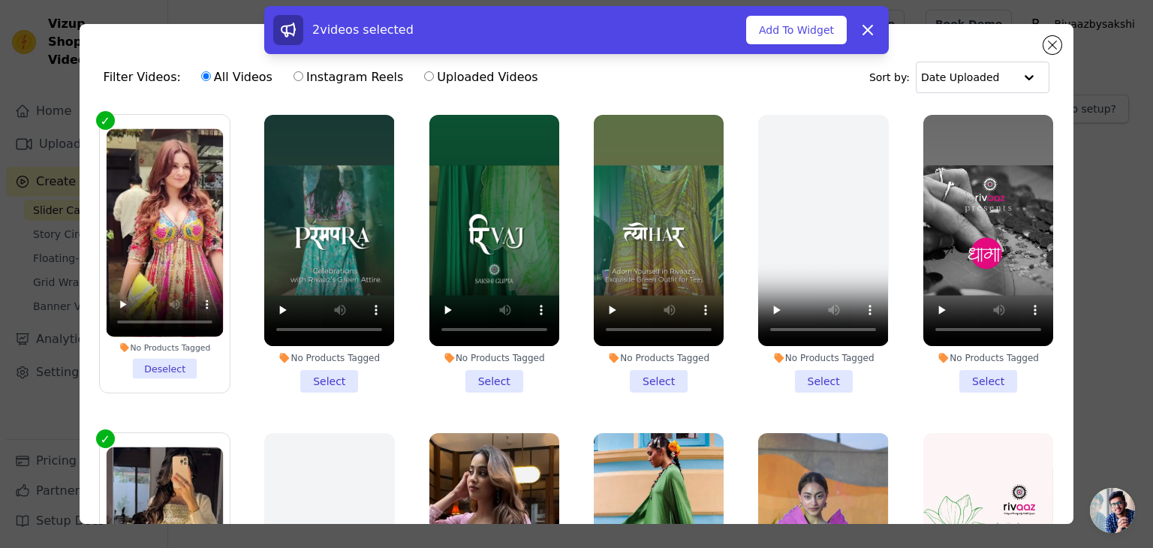
scroll to position [225, 0]
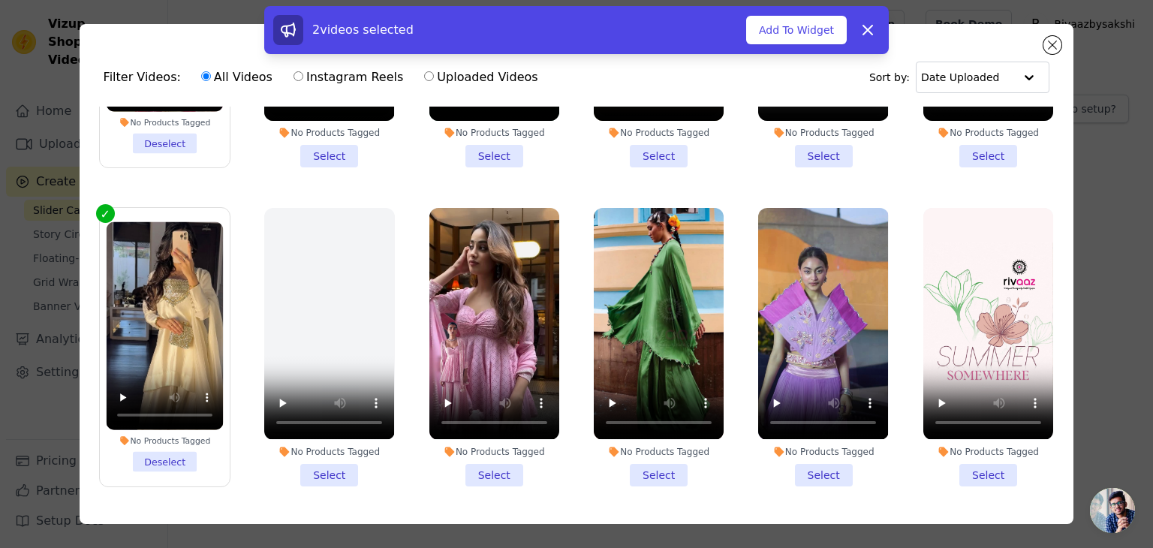
click at [505, 460] on li "No Products Tagged Select" at bounding box center [494, 347] width 130 height 278
click at [0, 0] on input "No Products Tagged Select" at bounding box center [0, 0] width 0 height 0
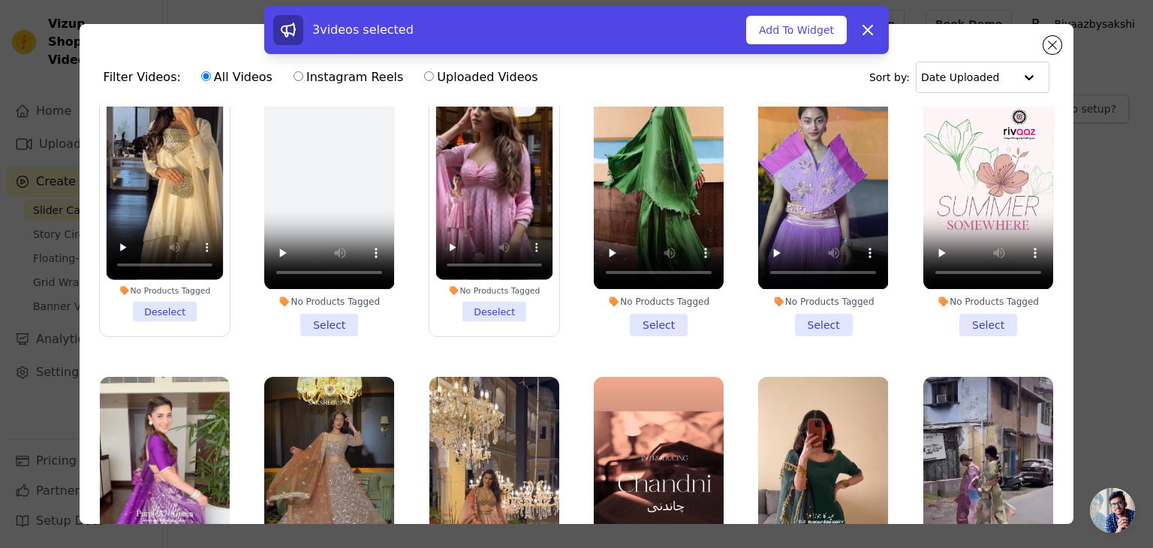
scroll to position [526, 0]
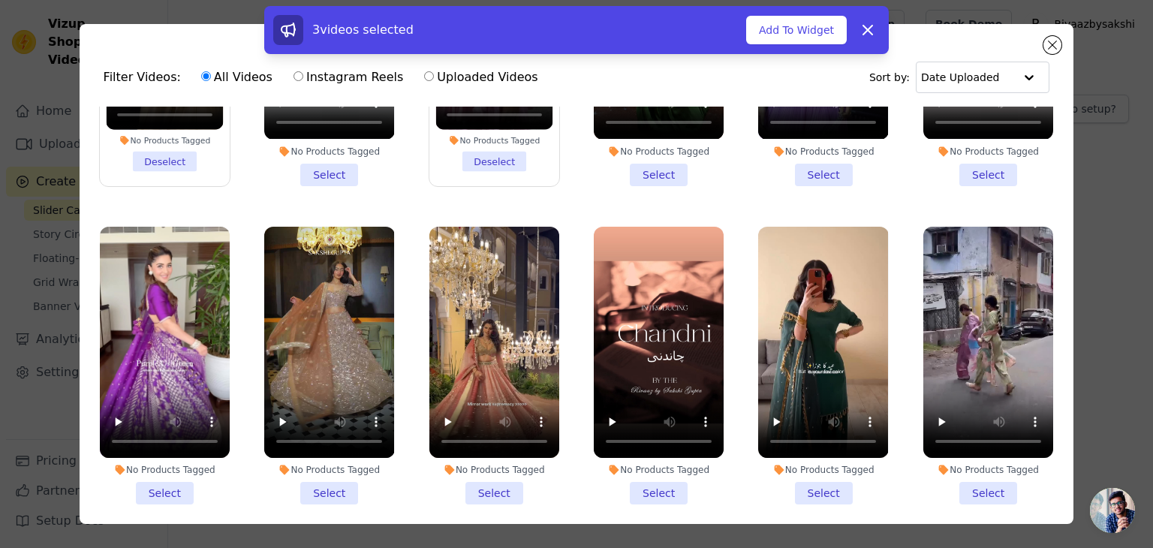
click at [327, 472] on li "No Products Tagged Select" at bounding box center [329, 366] width 130 height 278
click at [0, 0] on input "No Products Tagged Select" at bounding box center [0, 0] width 0 height 0
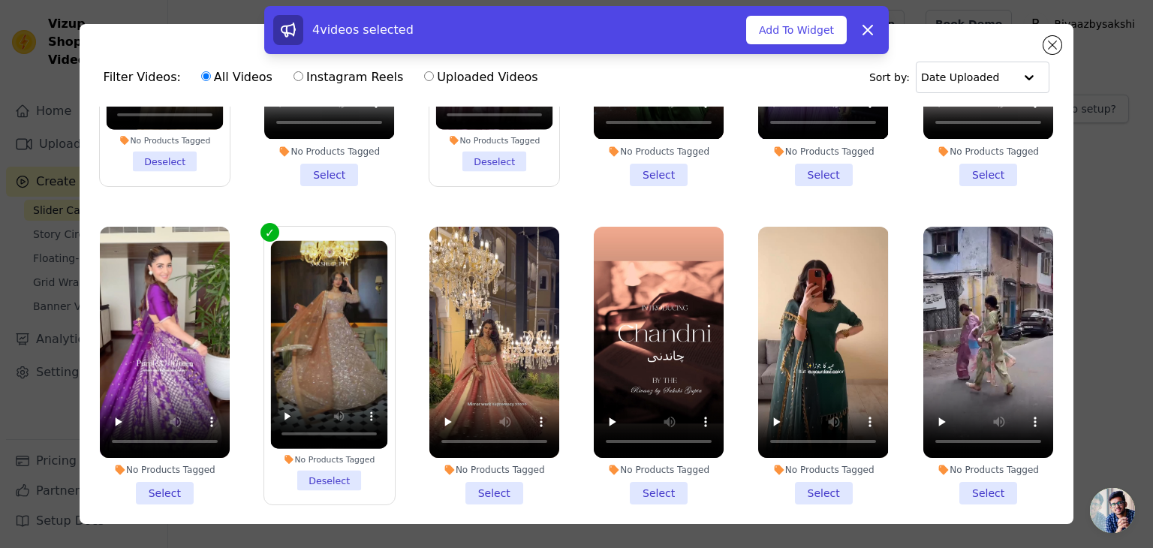
click at [162, 470] on li "No Products Tagged Select" at bounding box center [165, 366] width 130 height 278
click at [0, 0] on input "No Products Tagged Select" at bounding box center [0, 0] width 0 height 0
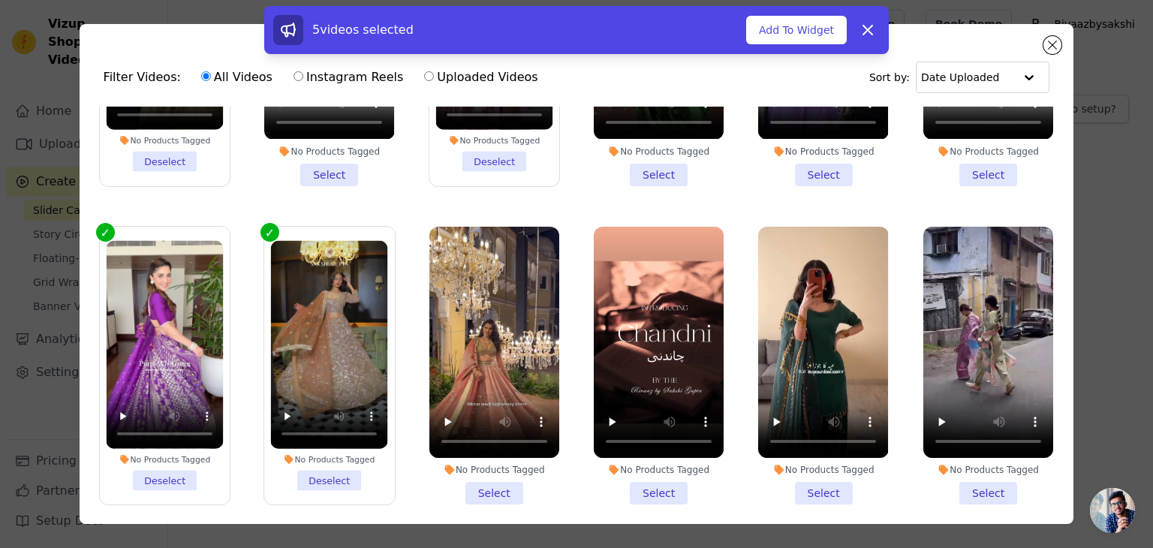
click at [808, 475] on li "No Products Tagged Select" at bounding box center [823, 366] width 130 height 278
click at [0, 0] on input "No Products Tagged Select" at bounding box center [0, 0] width 0 height 0
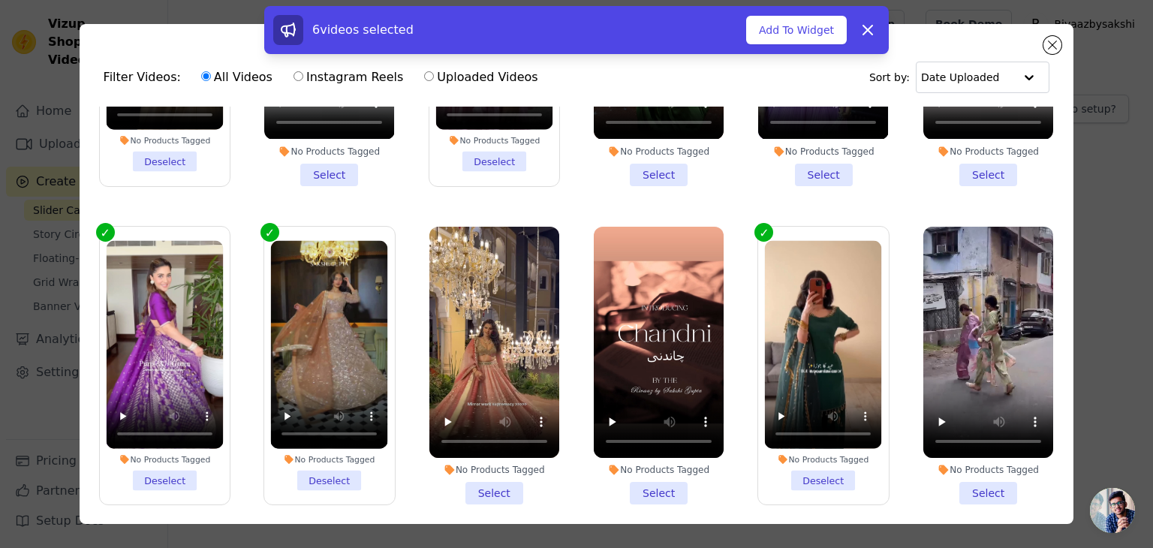
click at [469, 472] on li "No Products Tagged Select" at bounding box center [494, 366] width 130 height 278
click at [0, 0] on input "No Products Tagged Select" at bounding box center [0, 0] width 0 height 0
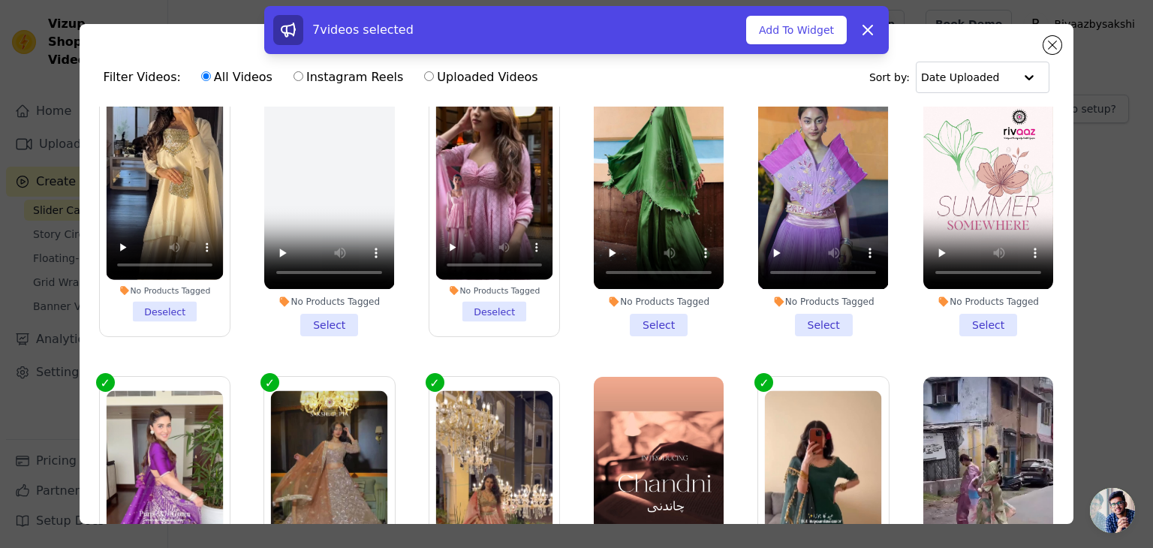
scroll to position [601, 0]
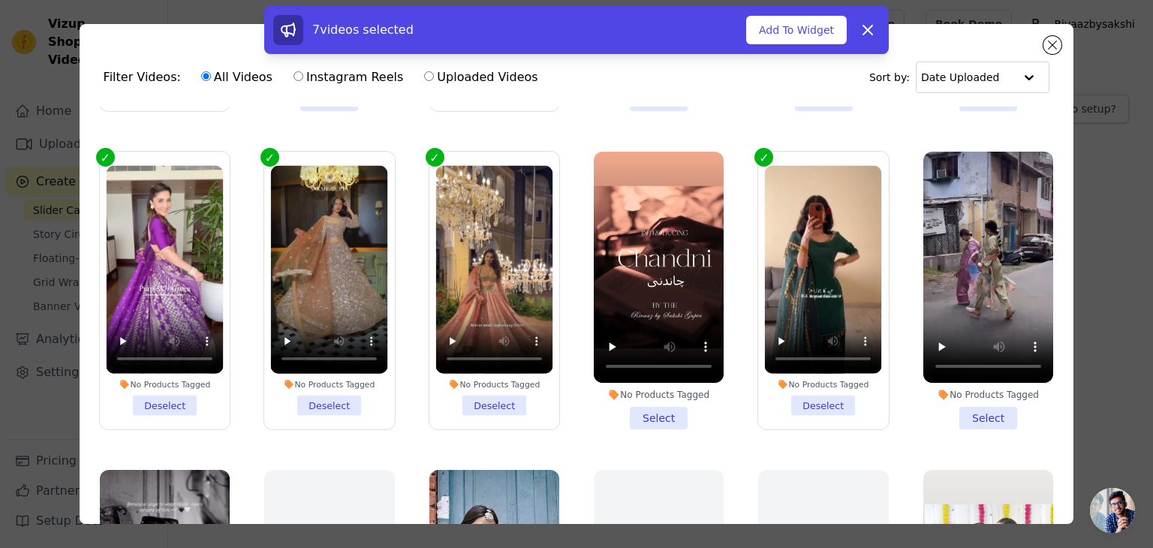
click at [972, 394] on li "No Products Tagged Select" at bounding box center [989, 291] width 130 height 278
click at [0, 0] on input "No Products Tagged Select" at bounding box center [0, 0] width 0 height 0
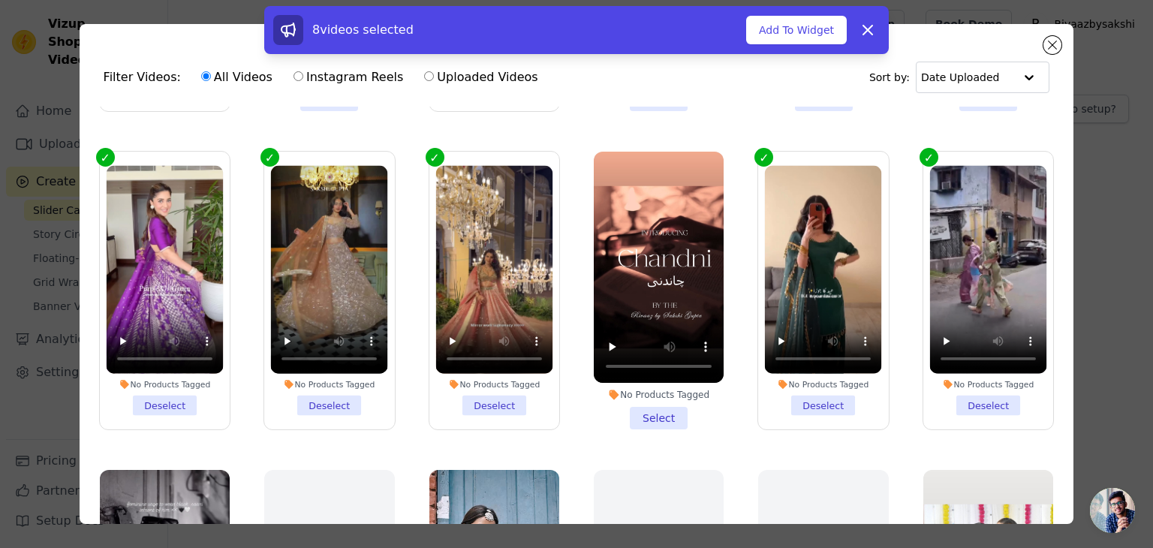
scroll to position [300, 0]
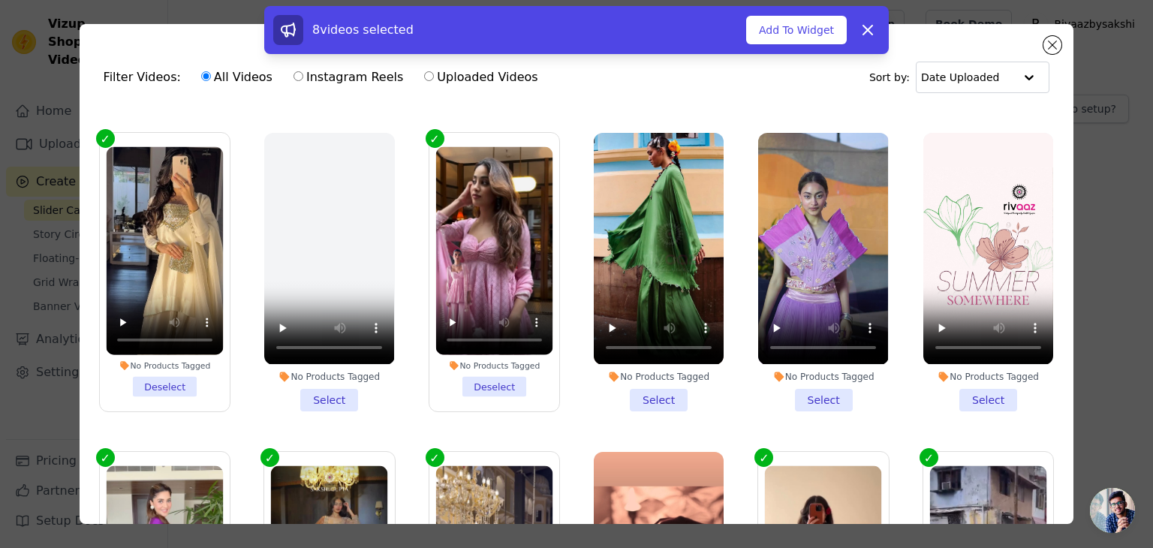
click at [643, 390] on li "No Products Tagged Select" at bounding box center [659, 272] width 130 height 278
click at [0, 0] on input "No Products Tagged Select" at bounding box center [0, 0] width 0 height 0
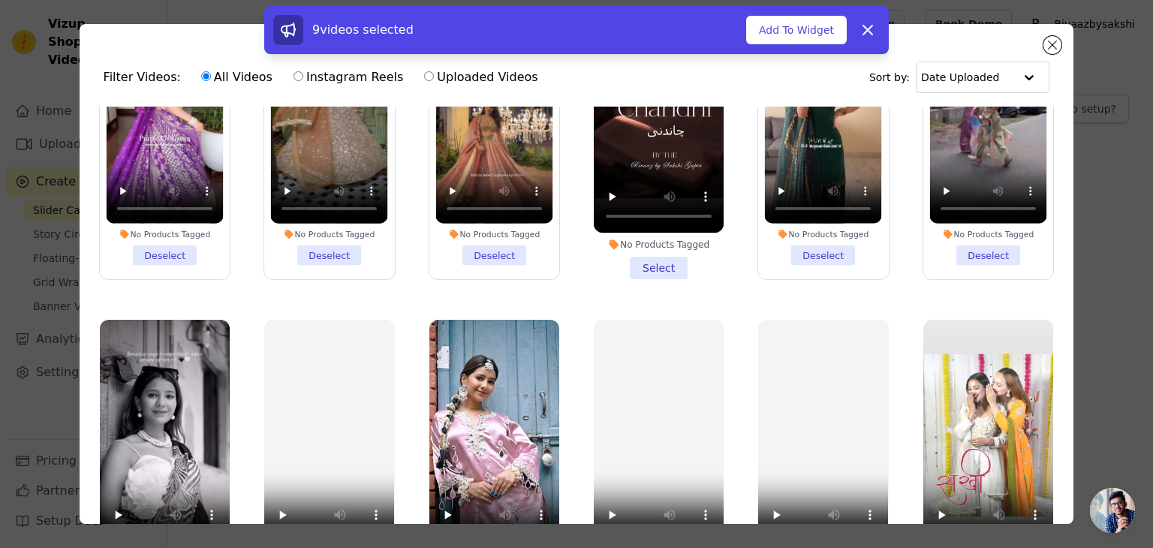
scroll to position [976, 0]
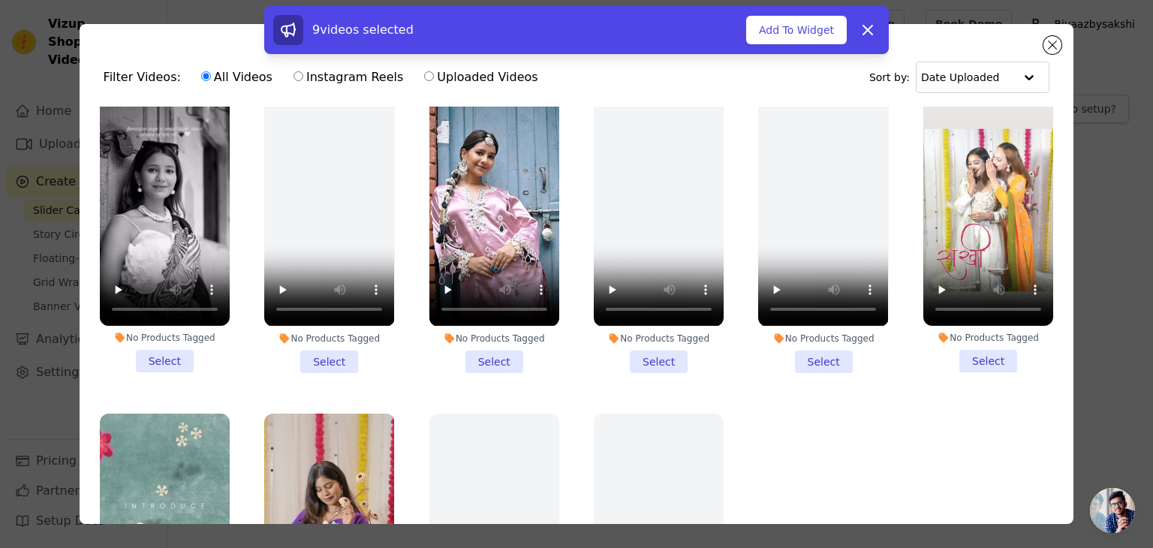
click at [478, 337] on li "No Products Tagged Select" at bounding box center [494, 234] width 130 height 278
click at [0, 0] on input "No Products Tagged Select" at bounding box center [0, 0] width 0 height 0
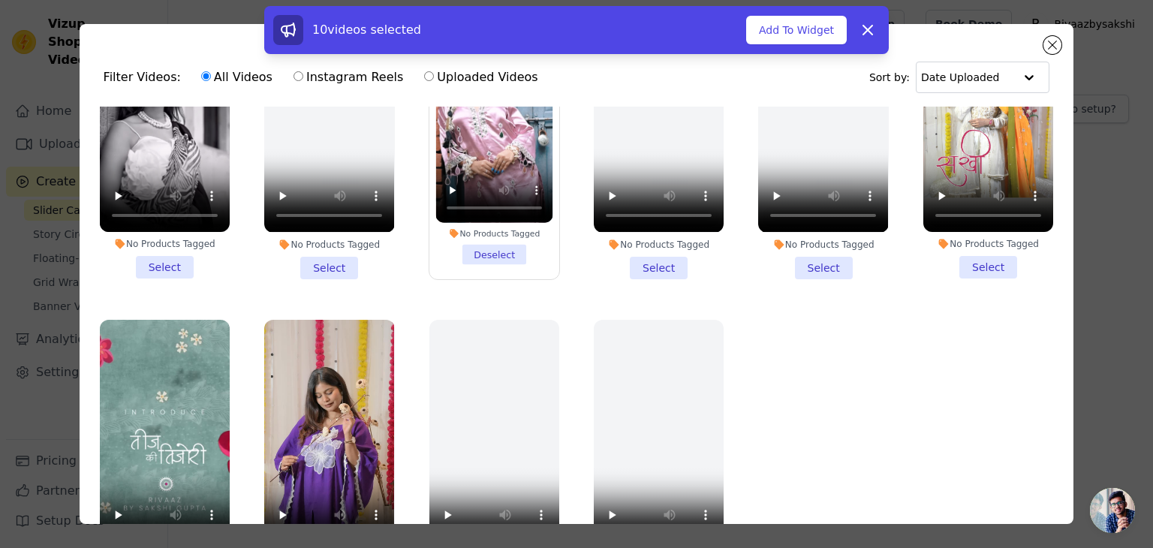
scroll to position [130, 0]
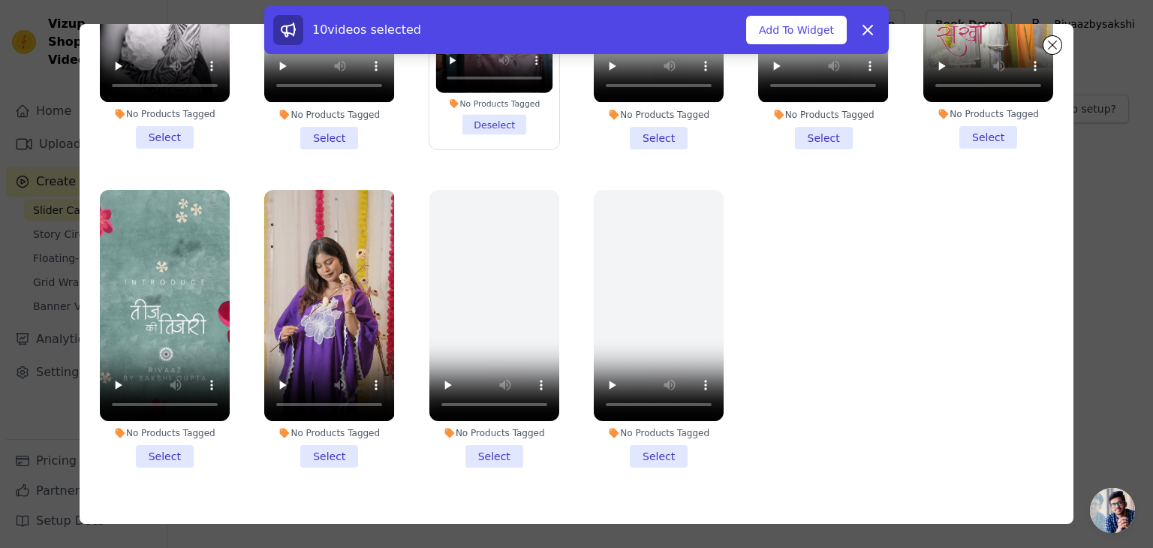
click at [333, 420] on li "No Products Tagged Select" at bounding box center [329, 329] width 130 height 278
click at [0, 0] on input "No Products Tagged Select" at bounding box center [0, 0] width 0 height 0
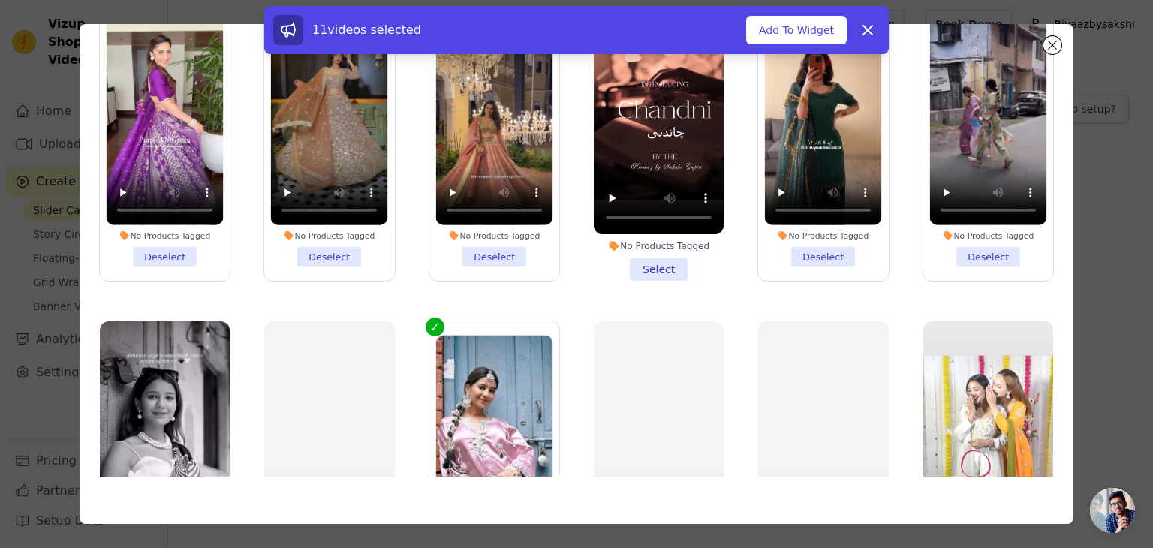
scroll to position [845, 0]
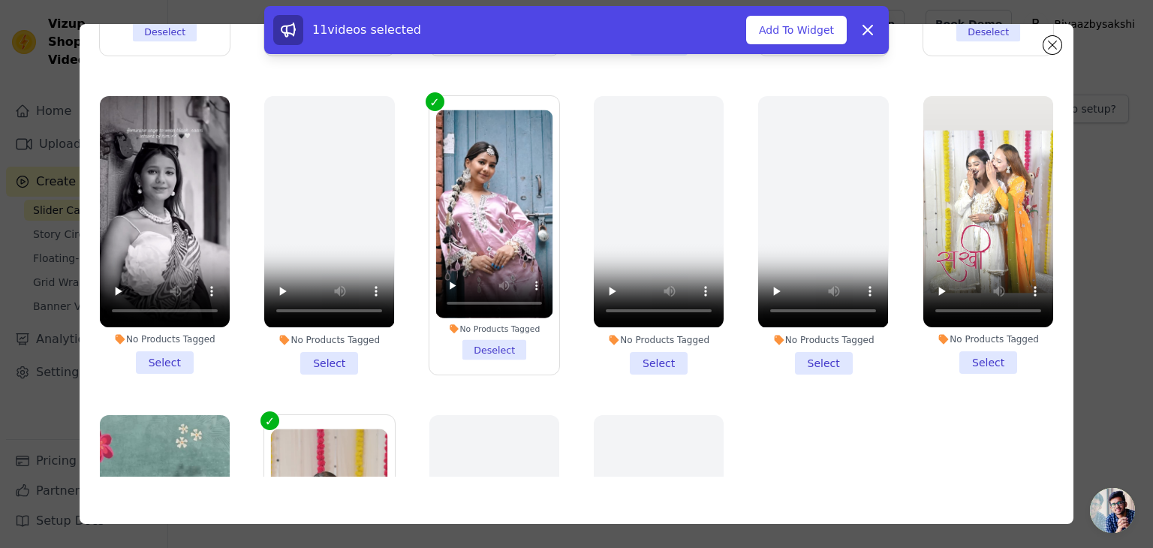
click at [165, 345] on li "No Products Tagged Select" at bounding box center [165, 235] width 130 height 278
click at [0, 0] on input "No Products Tagged Select" at bounding box center [0, 0] width 0 height 0
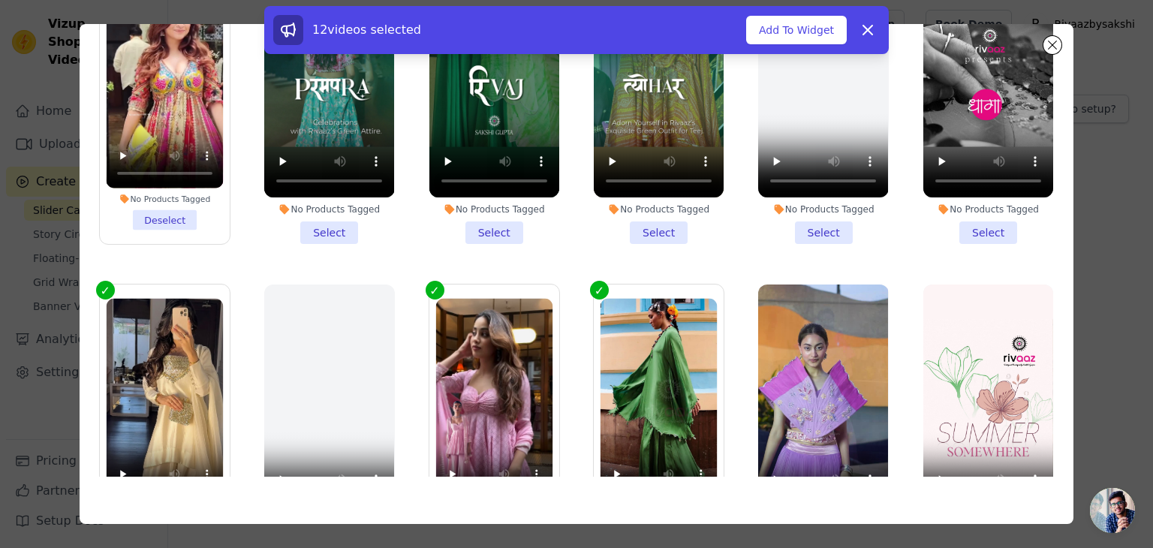
scroll to position [319, 0]
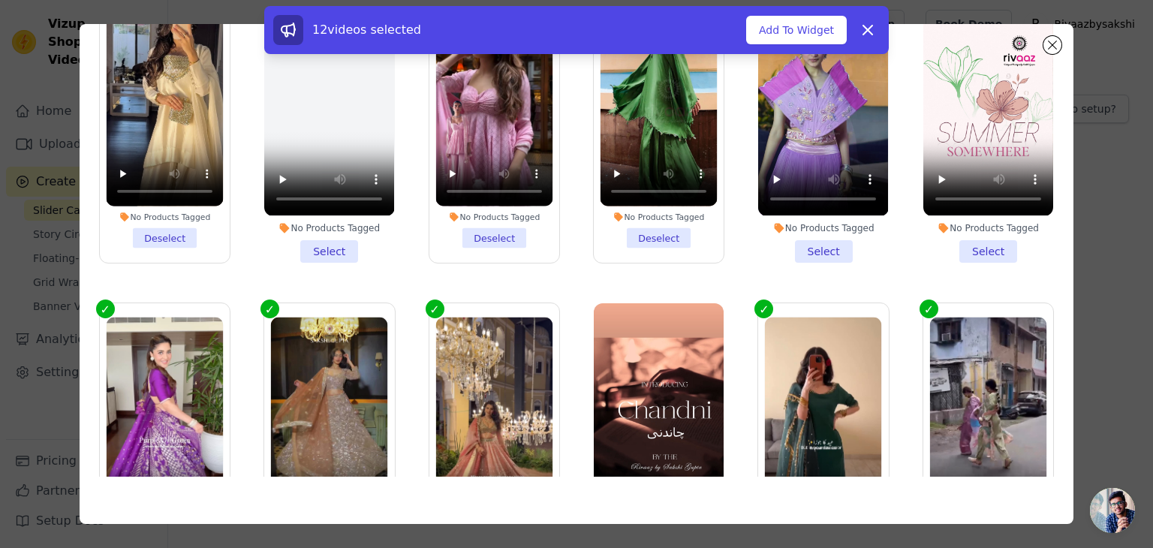
click at [820, 237] on li "No Products Tagged Select" at bounding box center [823, 123] width 130 height 278
click at [0, 0] on input "No Products Tagged Select" at bounding box center [0, 0] width 0 height 0
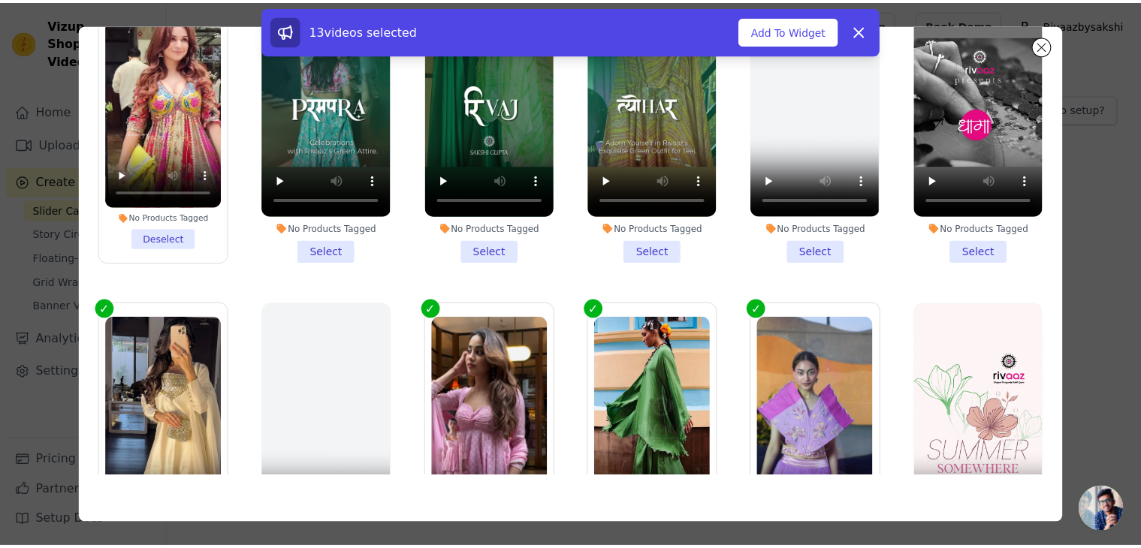
scroll to position [225, 0]
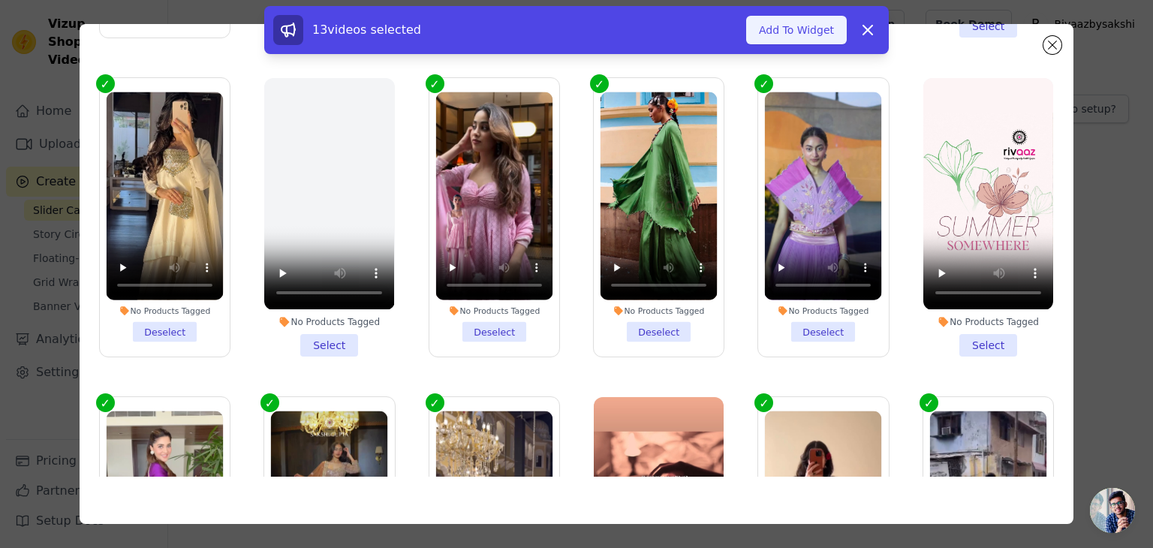
click at [814, 35] on button "Add To Widget" at bounding box center [796, 30] width 101 height 29
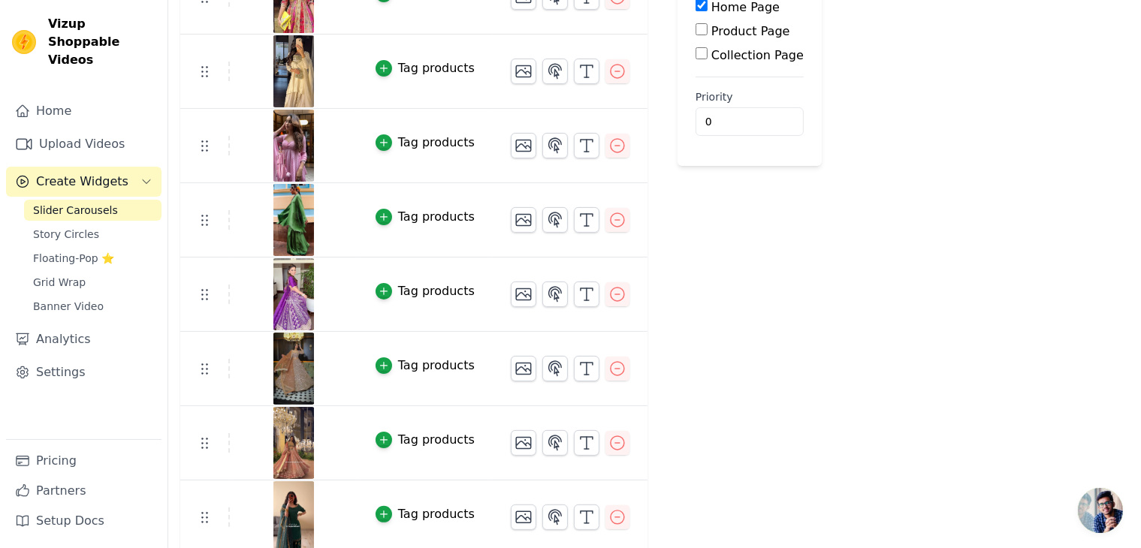
scroll to position [0, 0]
